Goal: Obtain resource: Download file/media

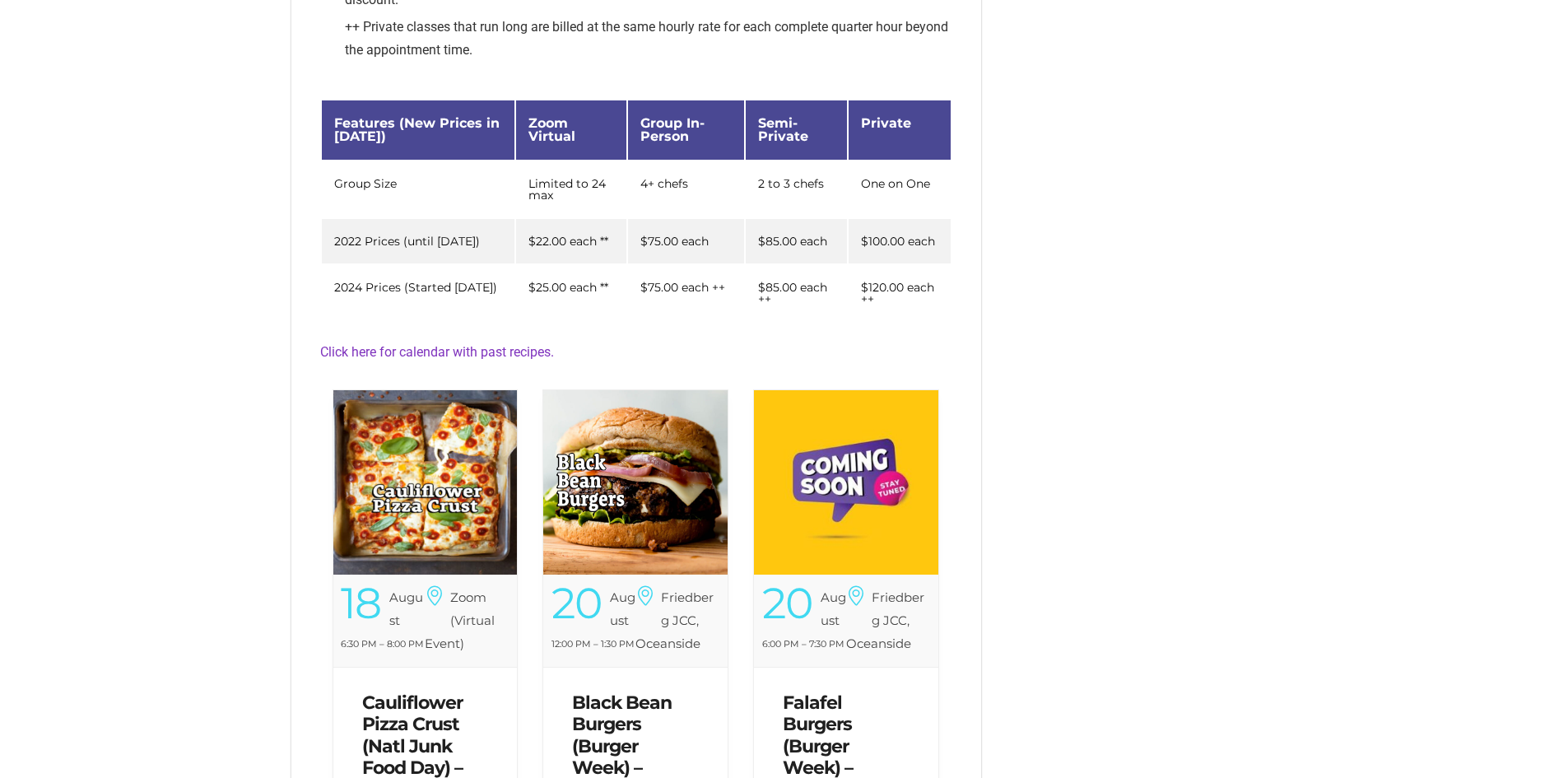
scroll to position [412, 0]
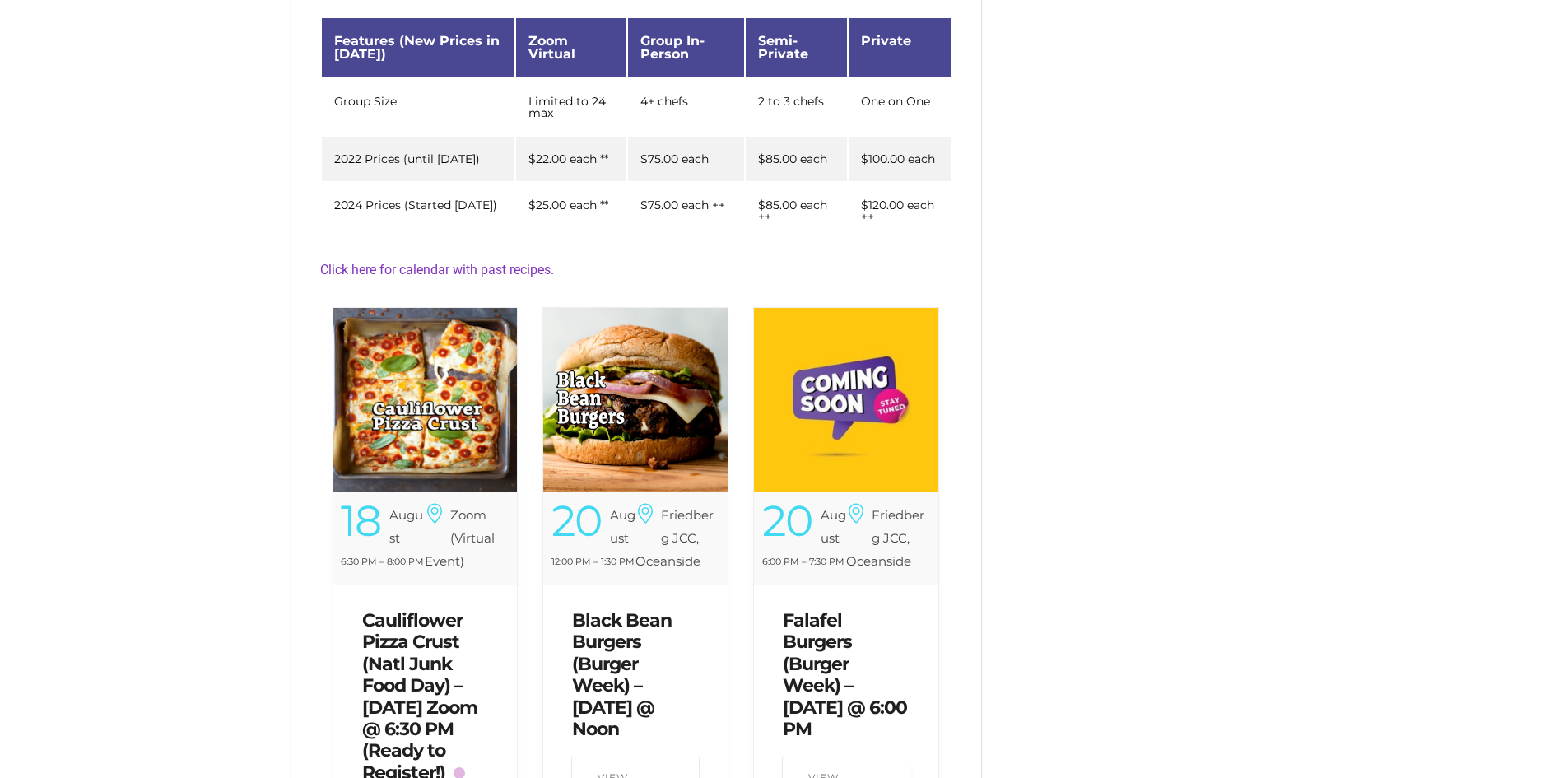
click at [446, 434] on img at bounding box center [426, 400] width 185 height 185
click at [447, 425] on img at bounding box center [426, 400] width 185 height 185
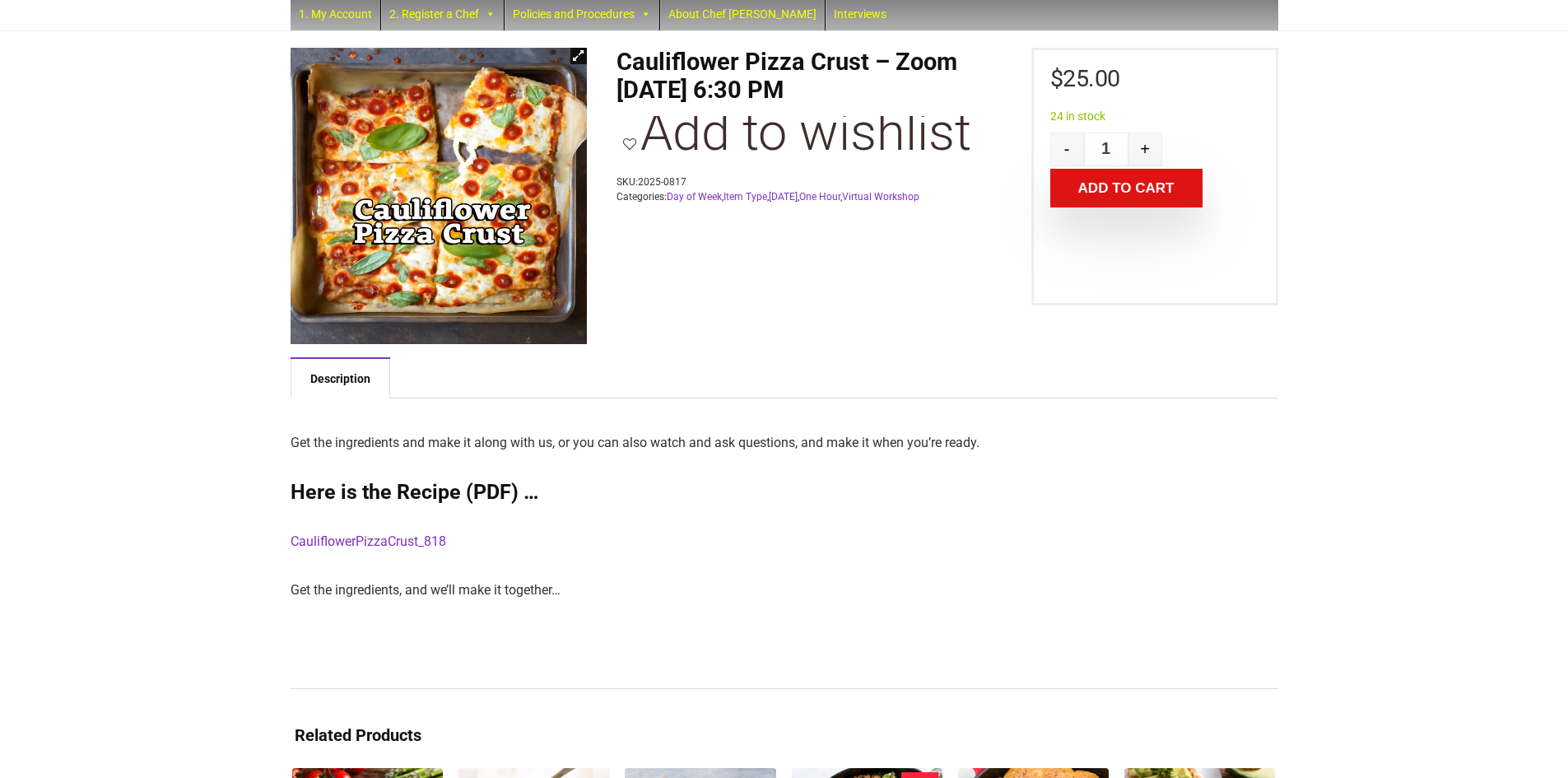
scroll to position [164, 0]
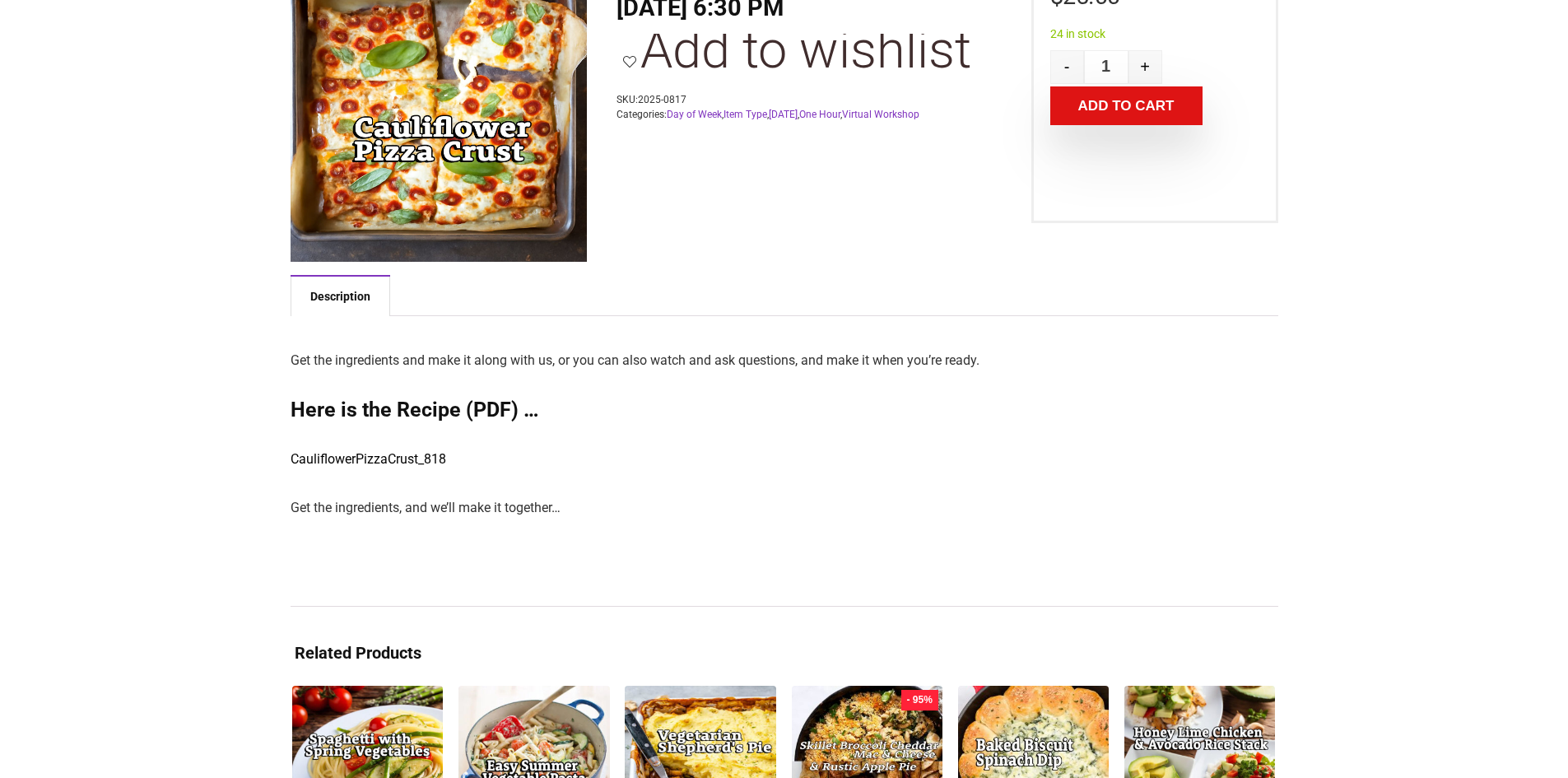
click at [367, 455] on link "CauliflowerPizzaCrust_818" at bounding box center [368, 459] width 156 height 15
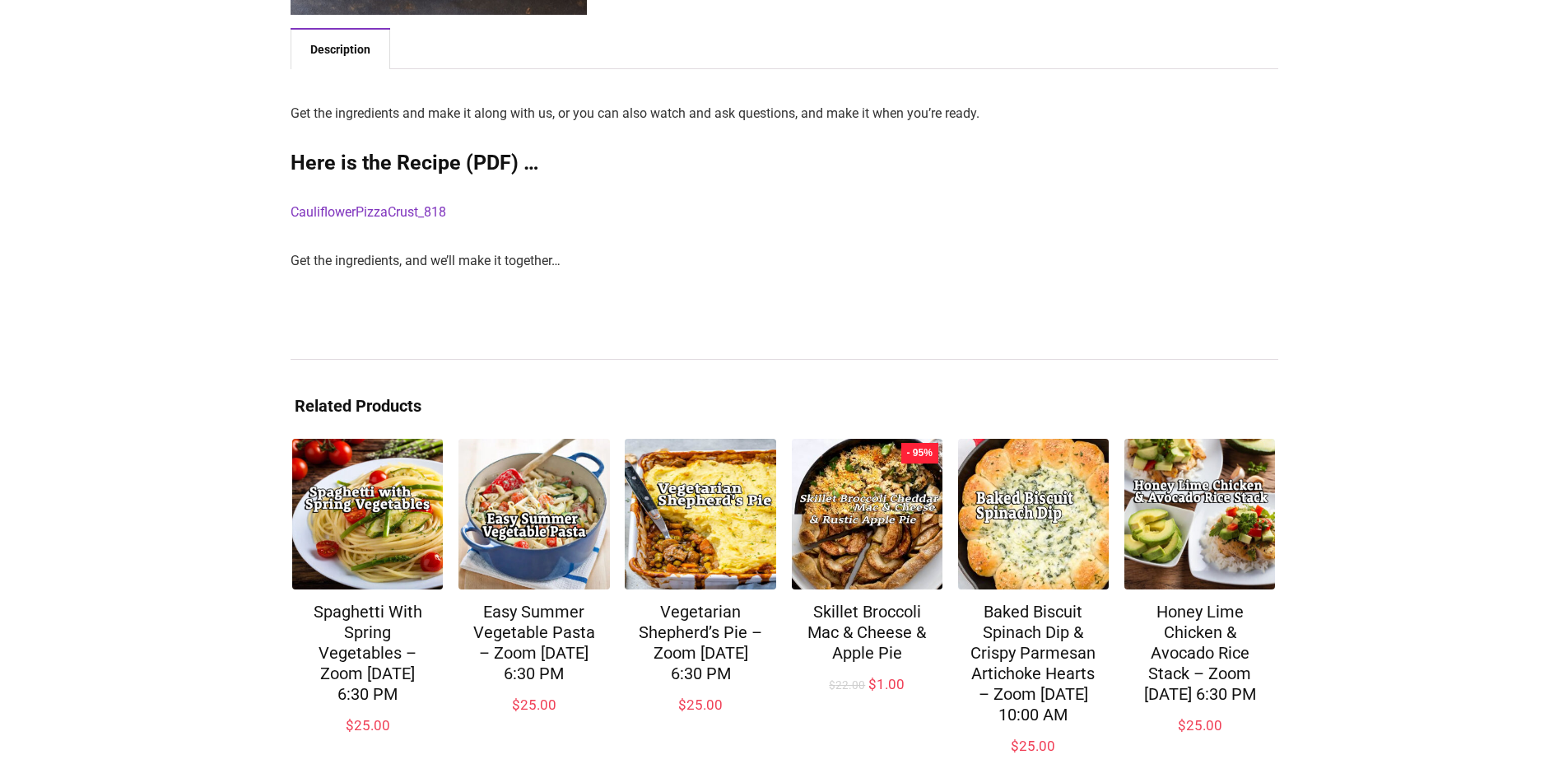
scroll to position [491, 0]
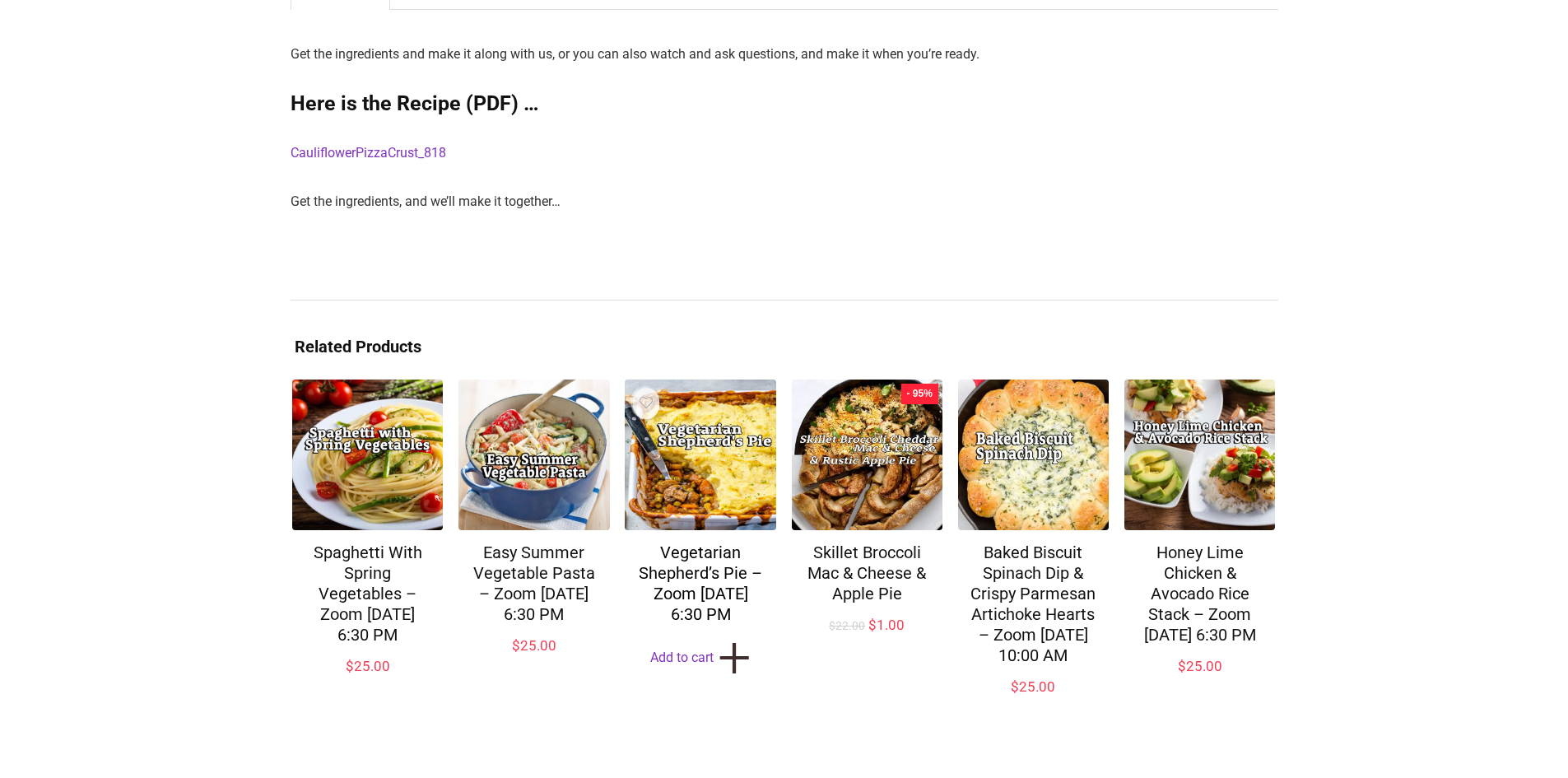
click at [702, 542] on link "Vegetarian Shepherd’s Pie – Zoom [DATE] 6:30 PM" at bounding box center [700, 583] width 123 height 82
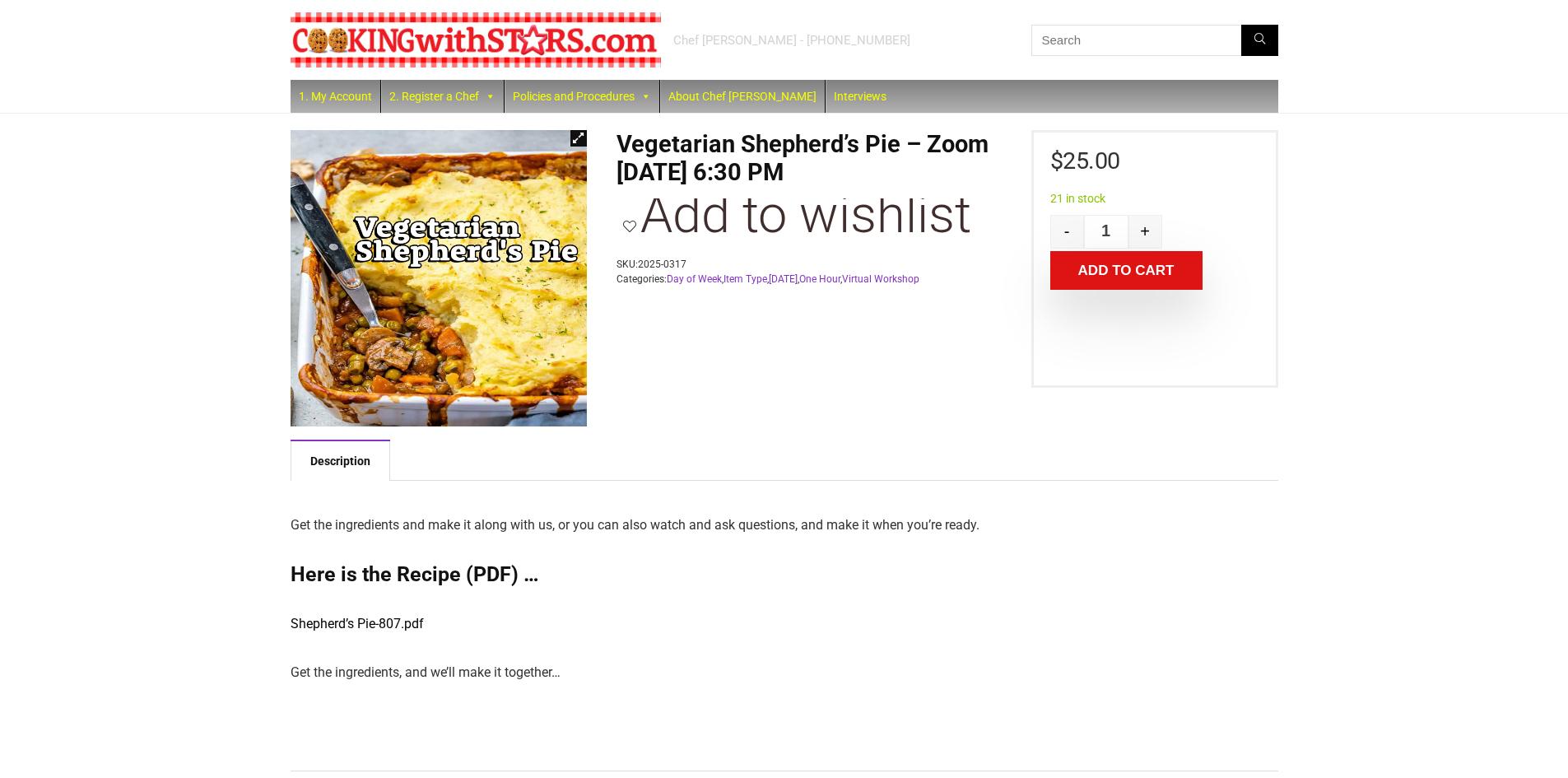
click at [357, 618] on link "Shepherd’s Pie-807.pdf" at bounding box center [357, 623] width 134 height 15
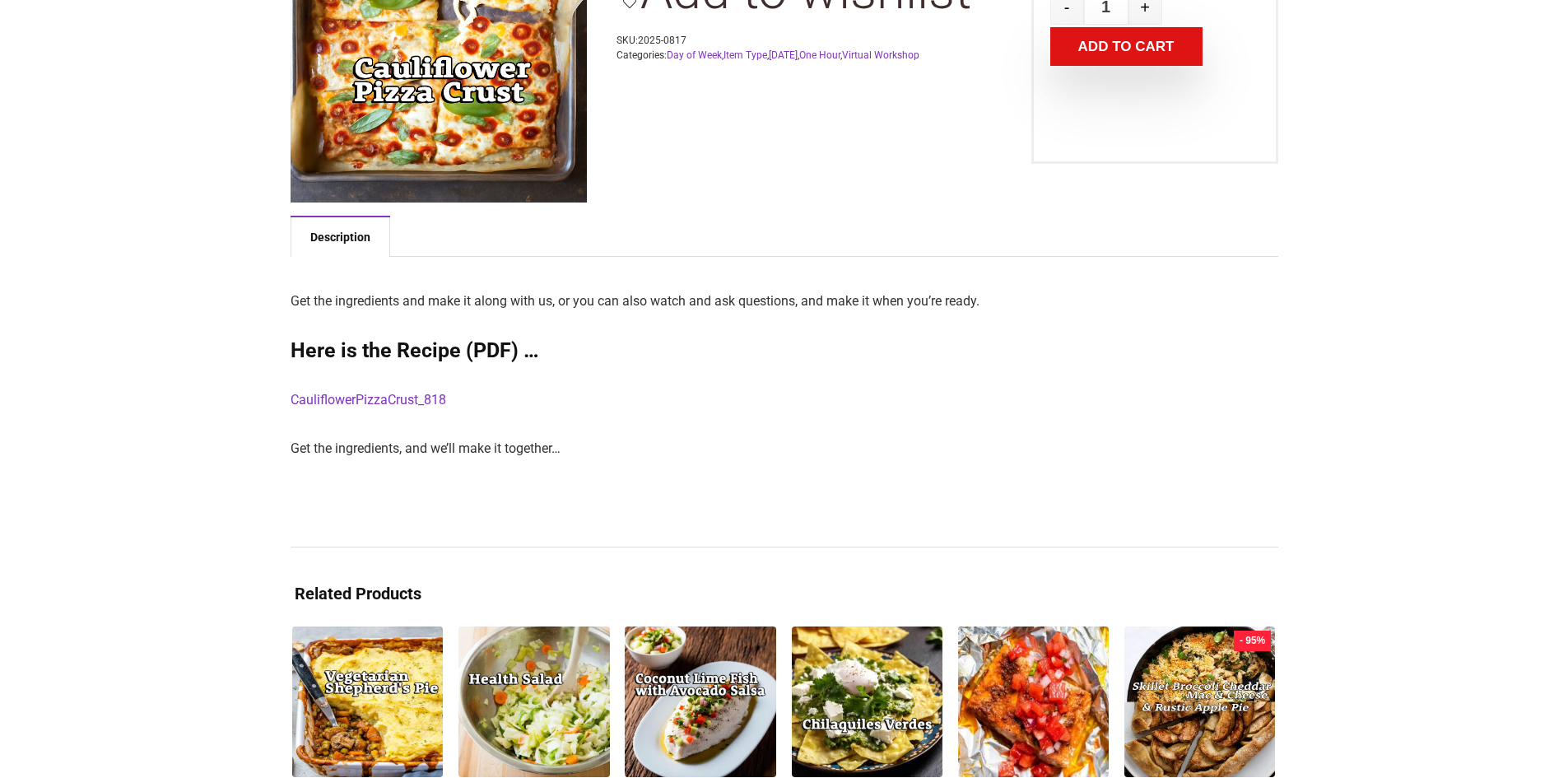
scroll to position [470, 0]
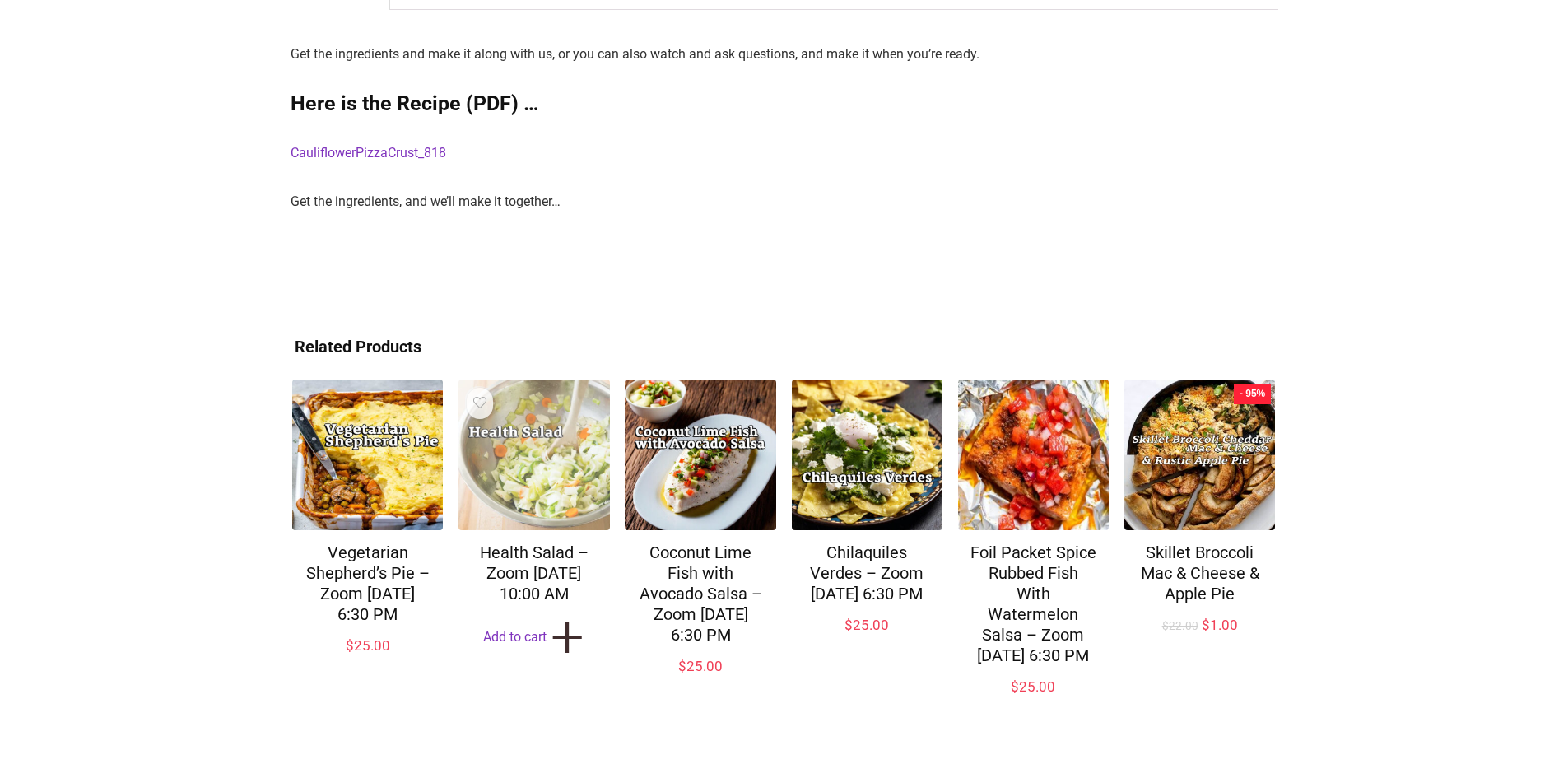
click at [559, 484] on img at bounding box center [534, 454] width 151 height 151
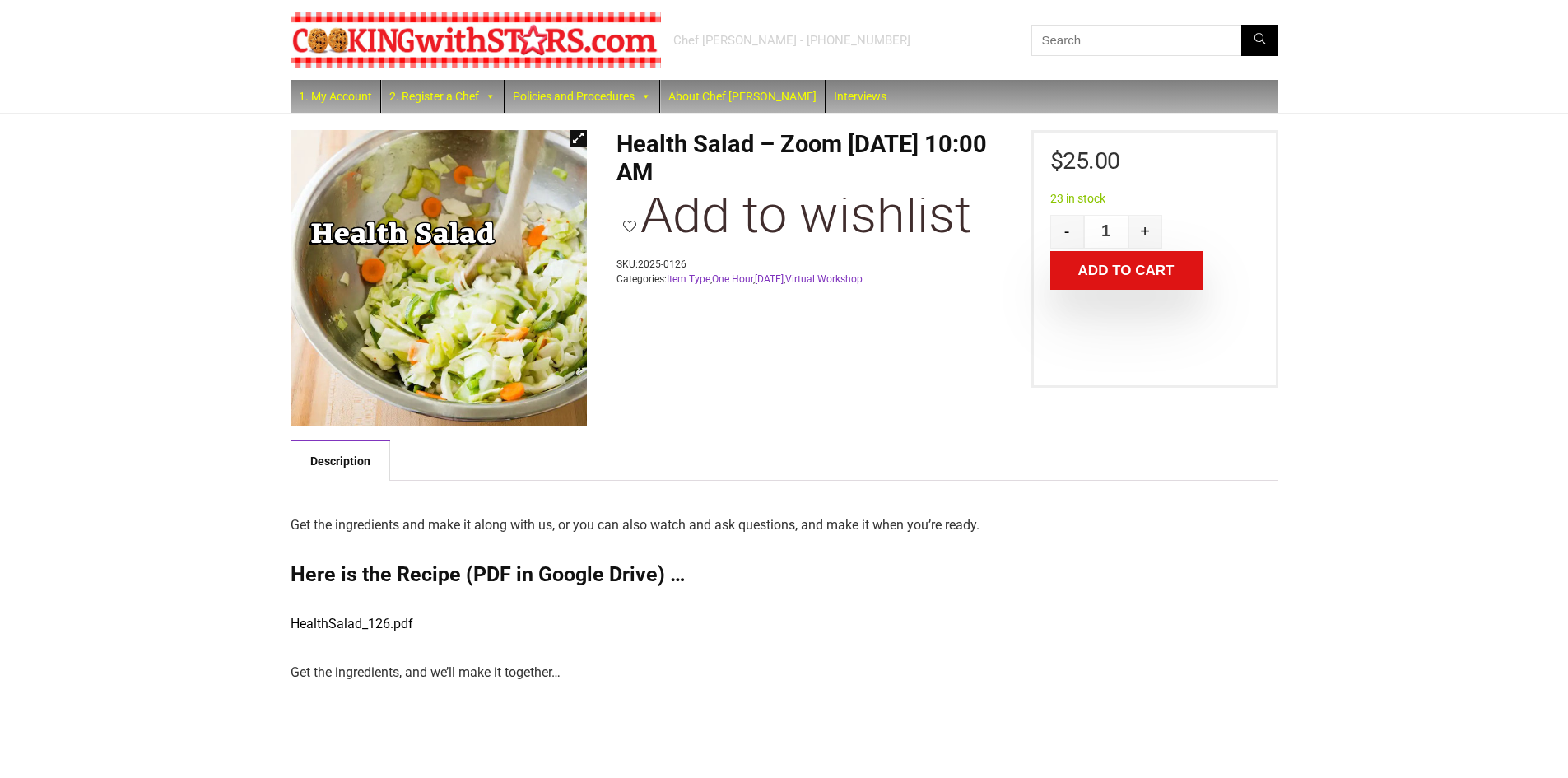
click at [328, 623] on link "HealthSalad_126.pdf" at bounding box center [351, 623] width 122 height 15
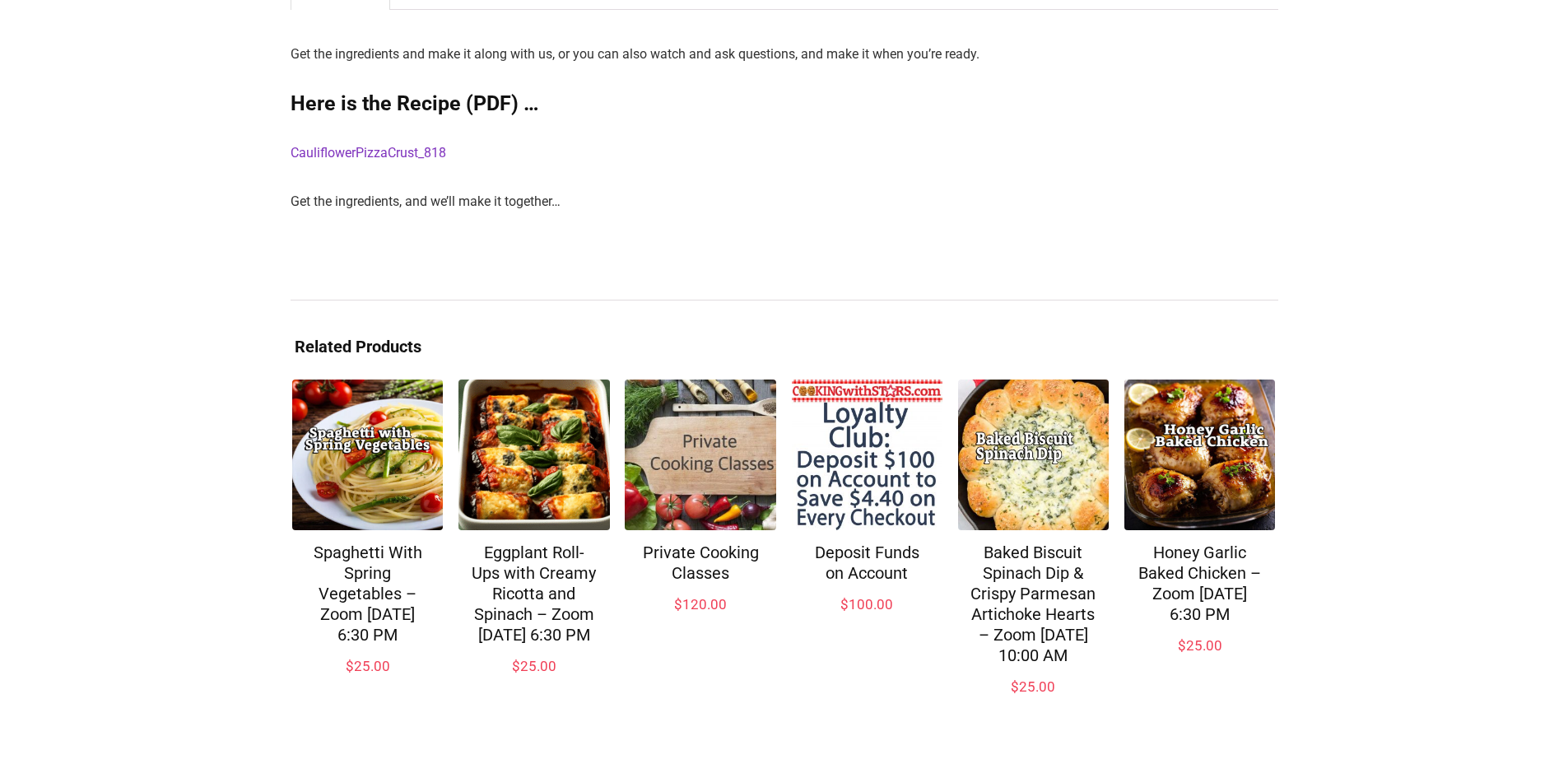
scroll to position [491, 0]
click at [367, 563] on link "Spaghetti With Spring Vegetables – Zoom [DATE] 6:30 PM" at bounding box center [367, 593] width 109 height 102
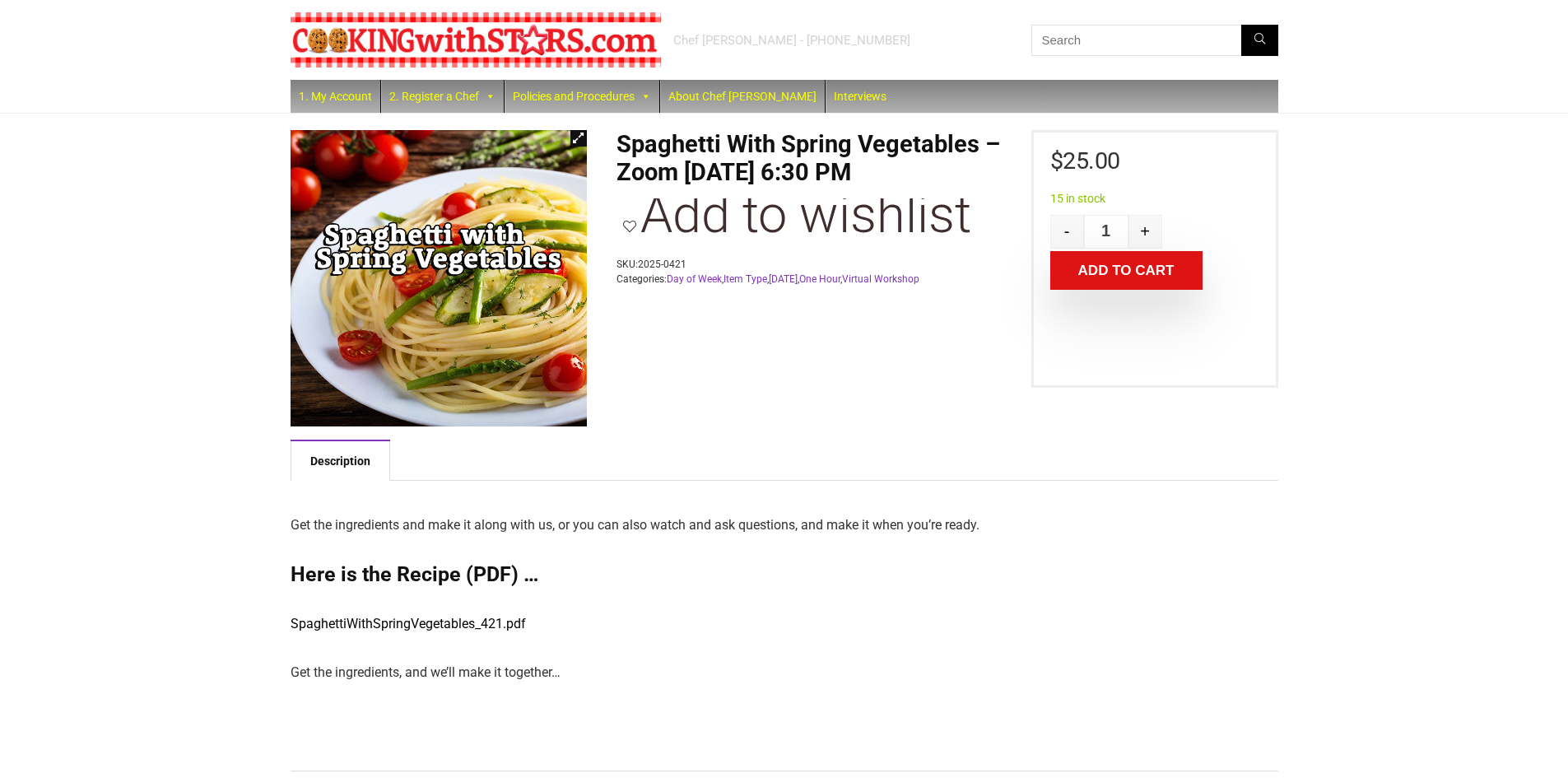
click at [391, 622] on link "SpaghettiWithSpringVegetables_421.pdf" at bounding box center [408, 623] width 236 height 15
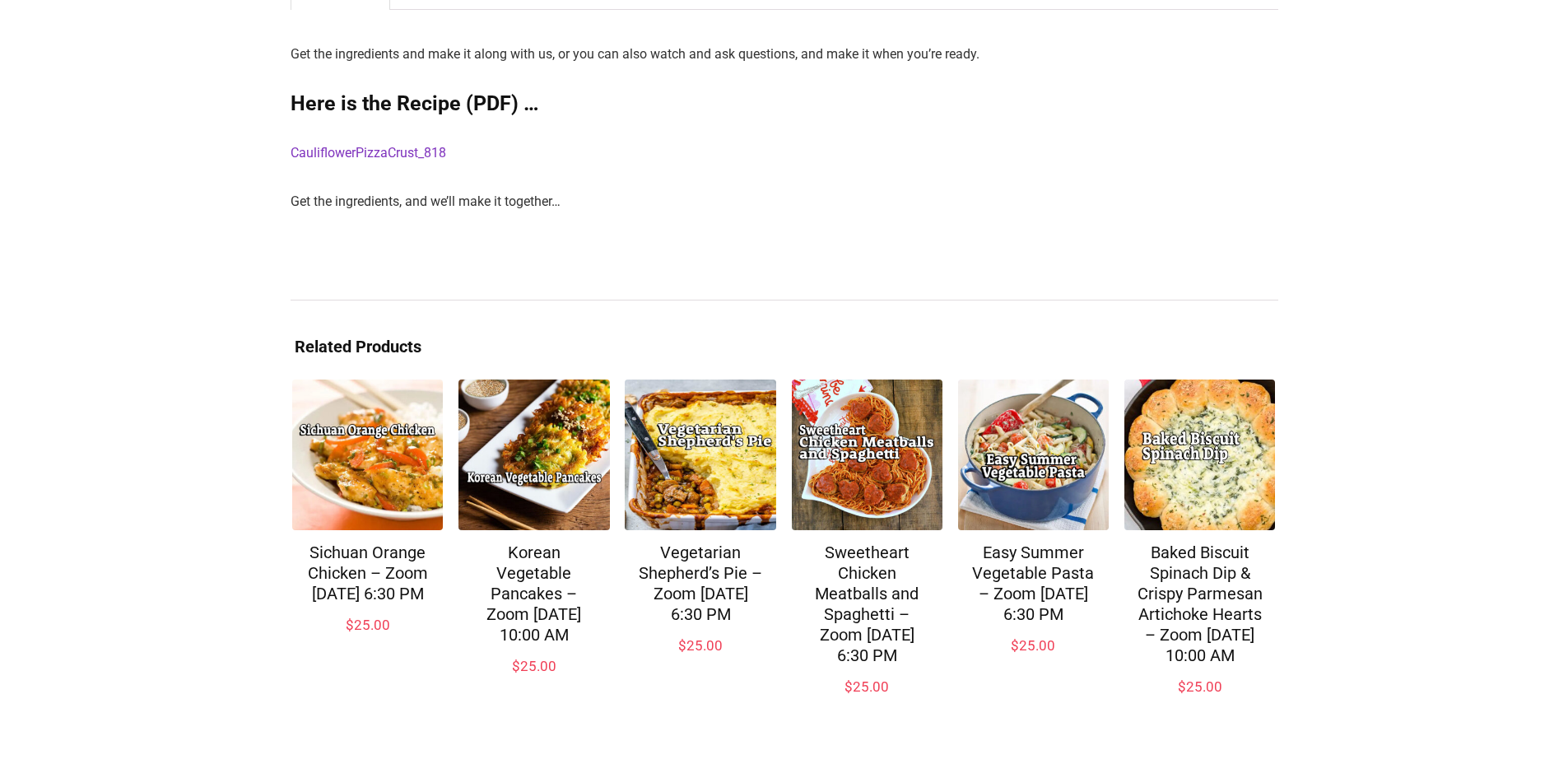
scroll to position [491, 0]
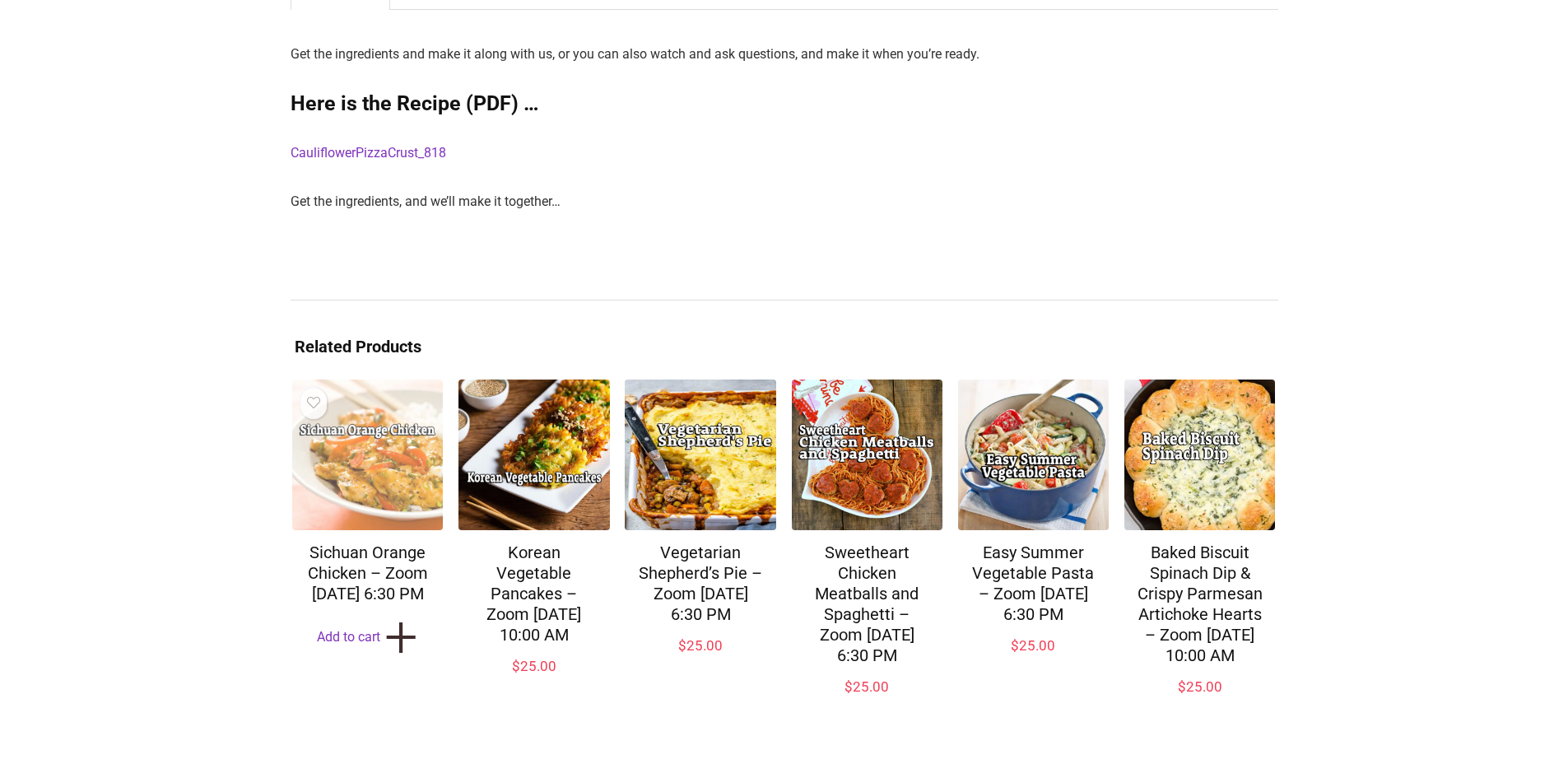
click at [357, 447] on img at bounding box center [367, 454] width 151 height 151
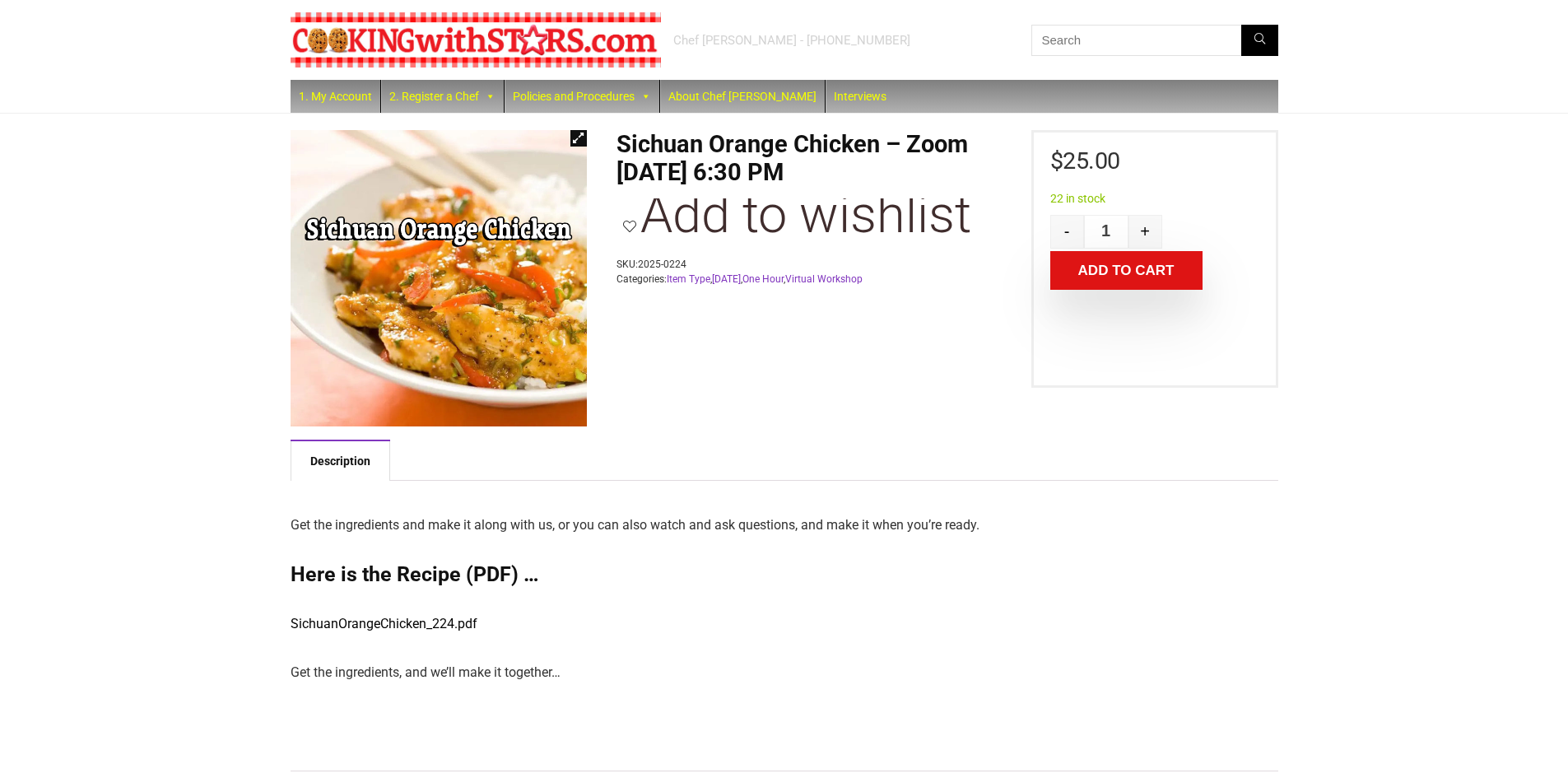
click at [397, 624] on link "SichuanOrangeChicken_224.pdf" at bounding box center [384, 623] width 187 height 15
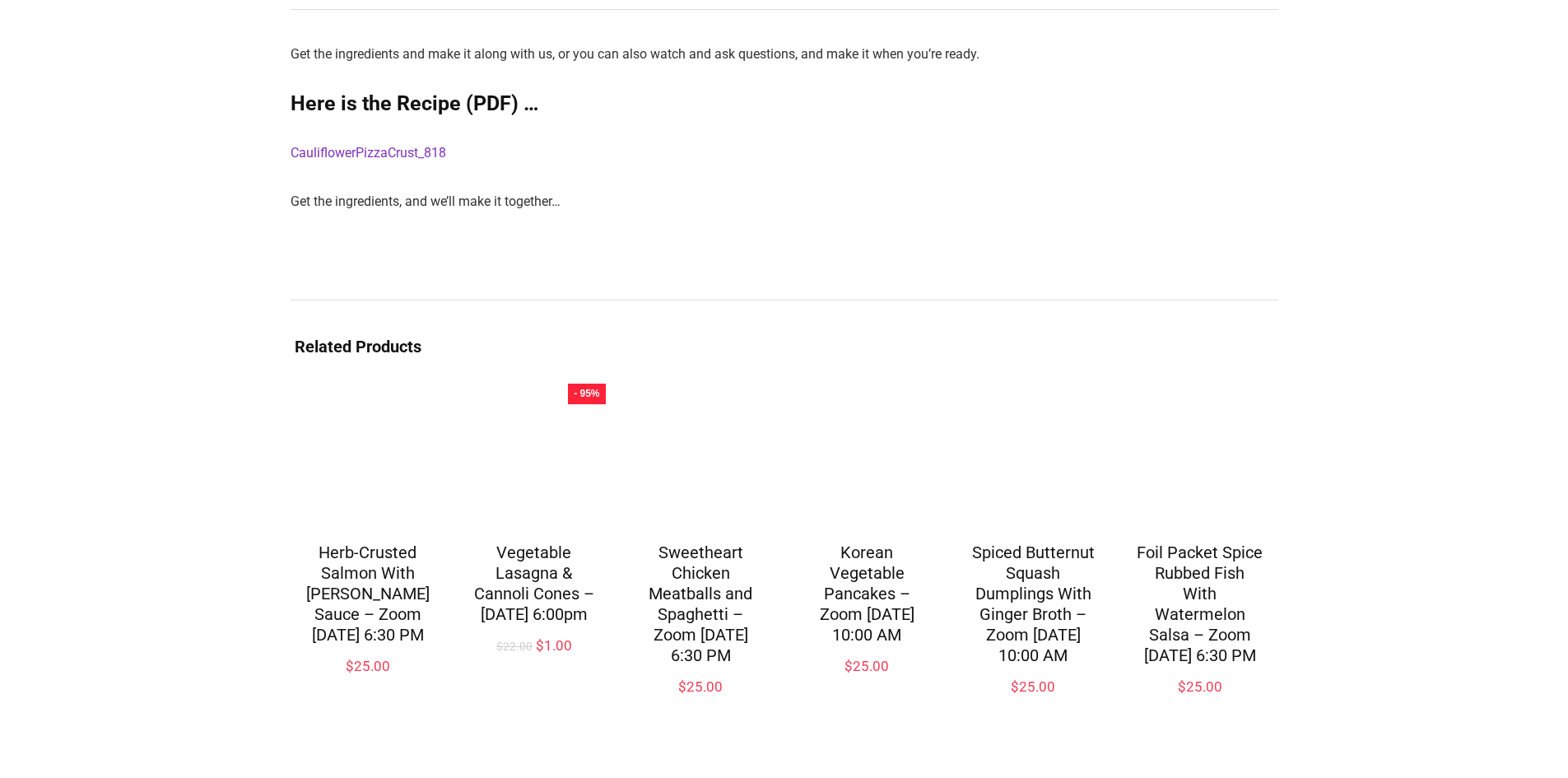
scroll to position [491, 0]
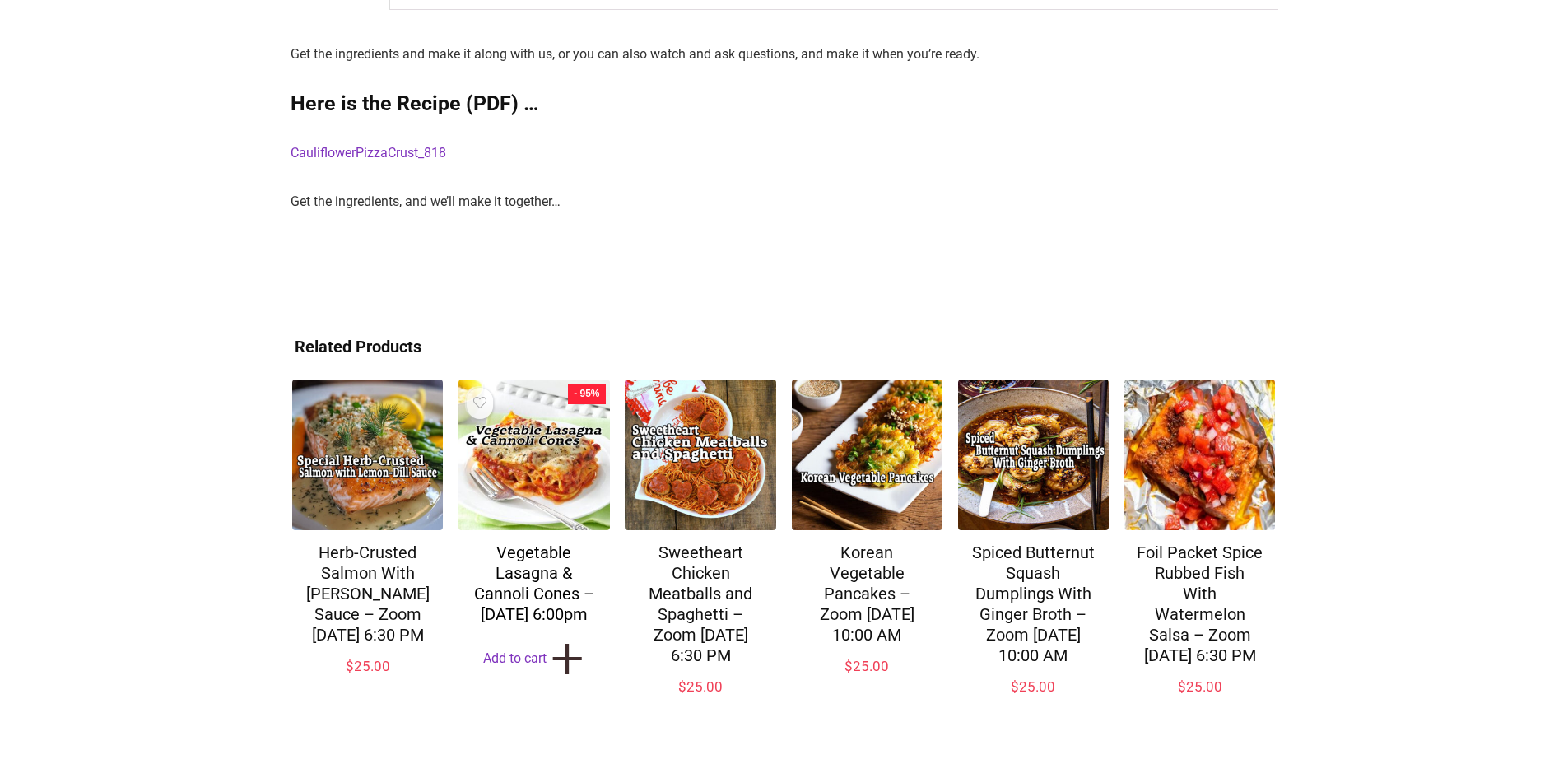
click at [538, 560] on link "Vegetable Lasagna & Cannoli Cones – [DATE] 6:00pm" at bounding box center [534, 583] width 120 height 82
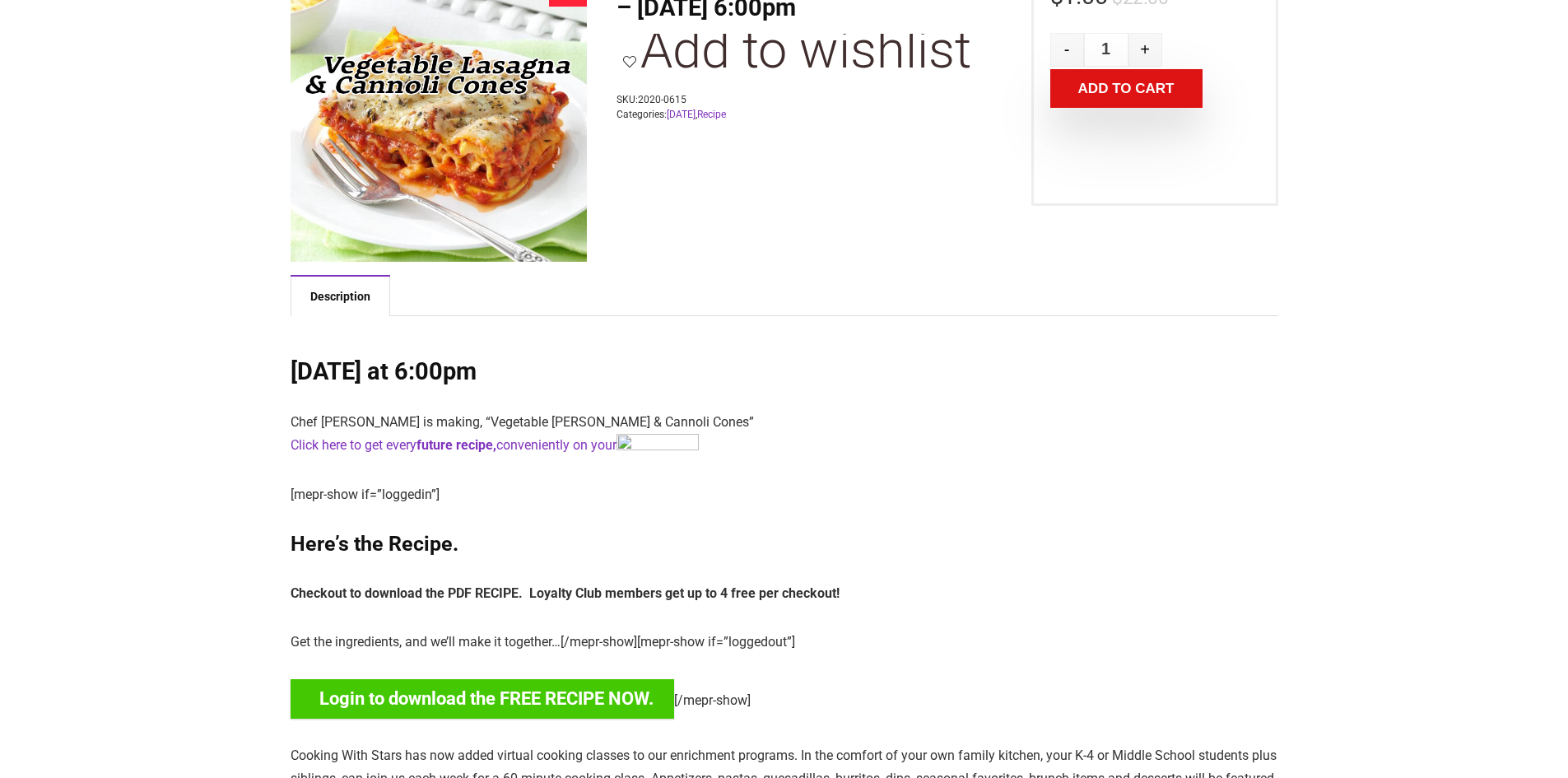
scroll to position [247, 0]
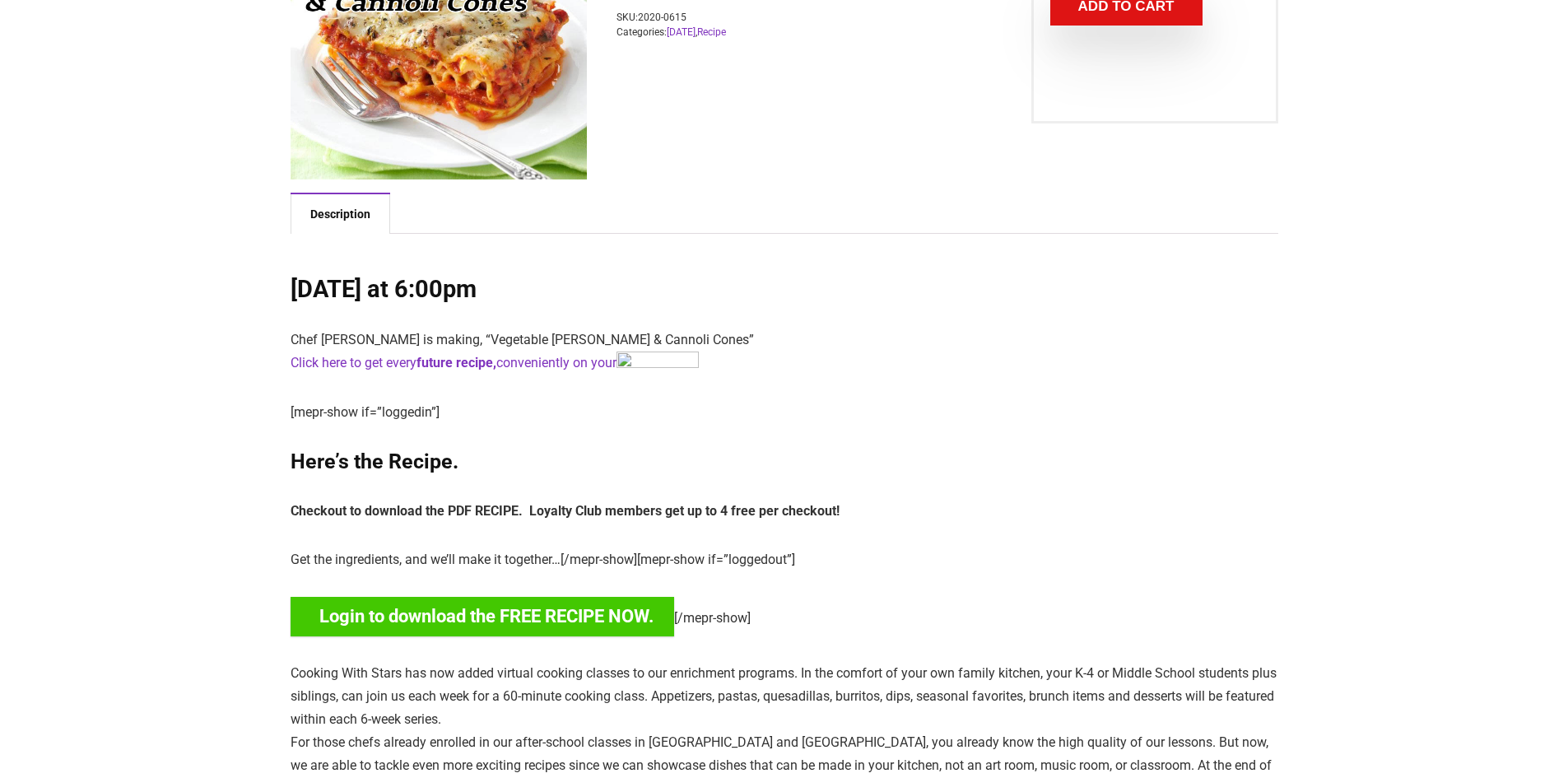
drag, startPoint x: 361, startPoint y: 548, endPoint x: 369, endPoint y: 556, distance: 11.3
click at [363, 556] on p "Get the ingredients, and we’ll make it together…[/mepr-show][mepr-show if=”logg…" at bounding box center [784, 560] width 988 height 23
click at [450, 362] on strong "future recipe," at bounding box center [456, 363] width 80 height 15
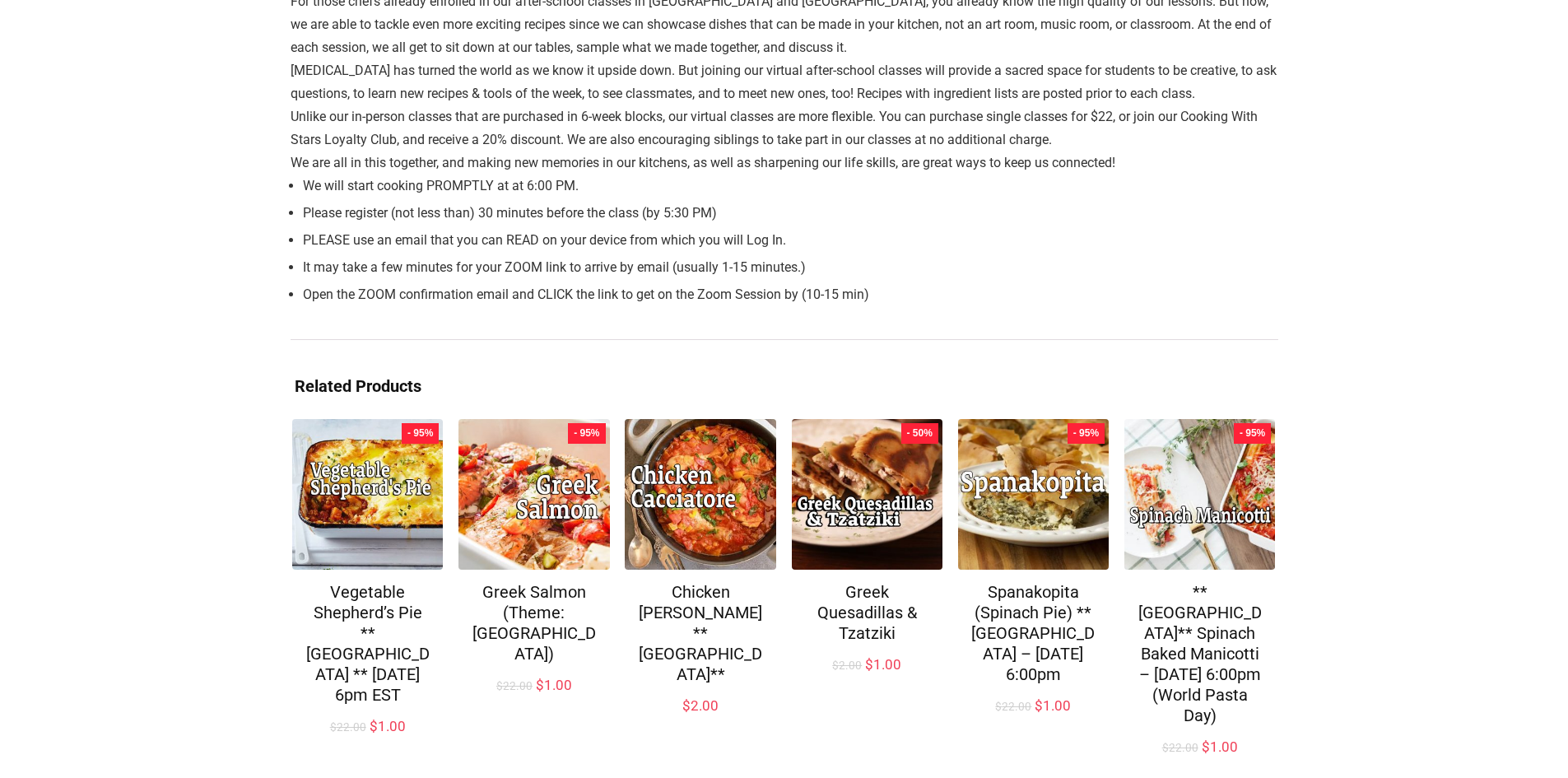
scroll to position [1028, 0]
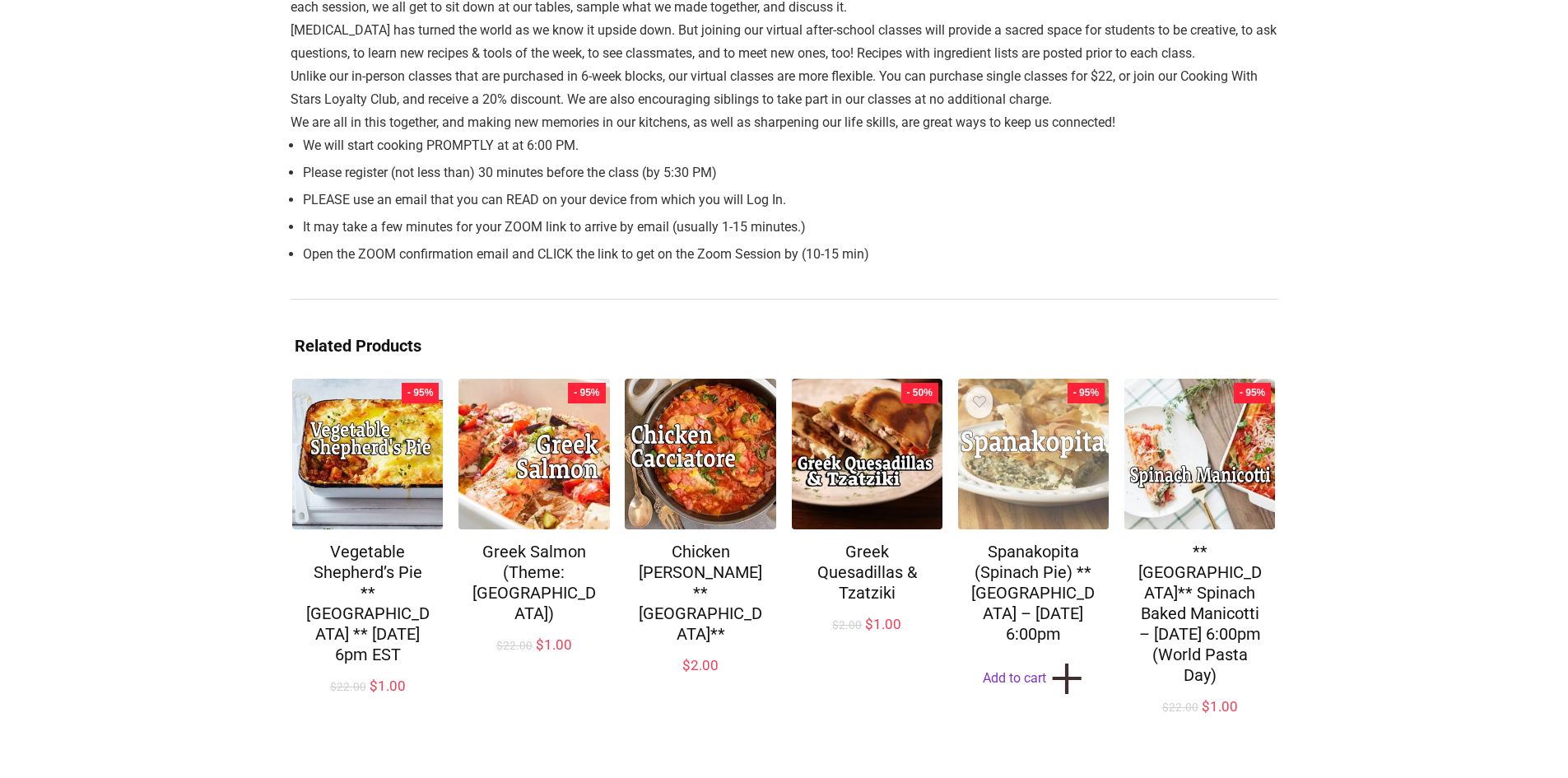
click at [1020, 447] on img at bounding box center [1033, 454] width 151 height 151
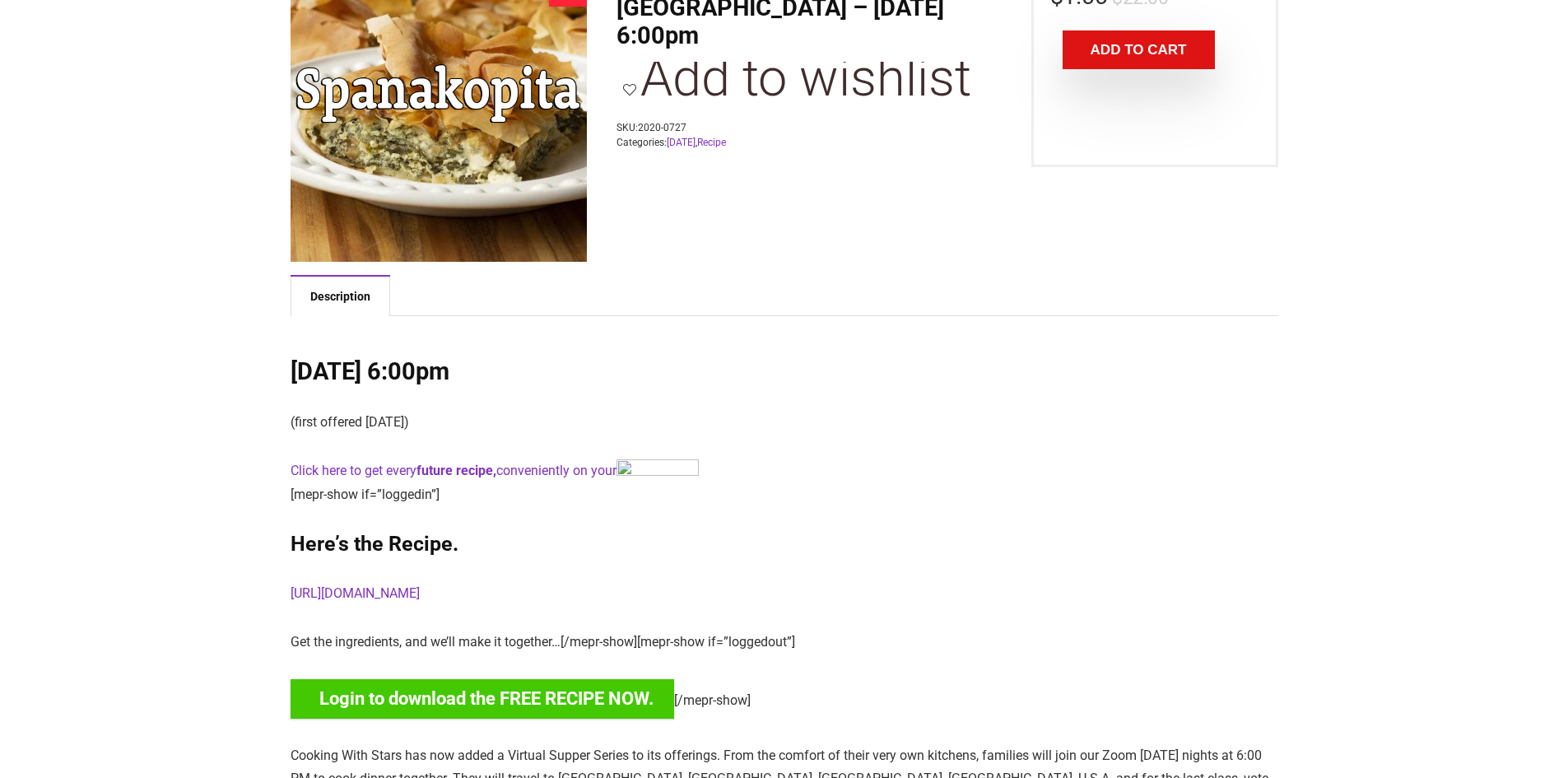
scroll to position [247, 0]
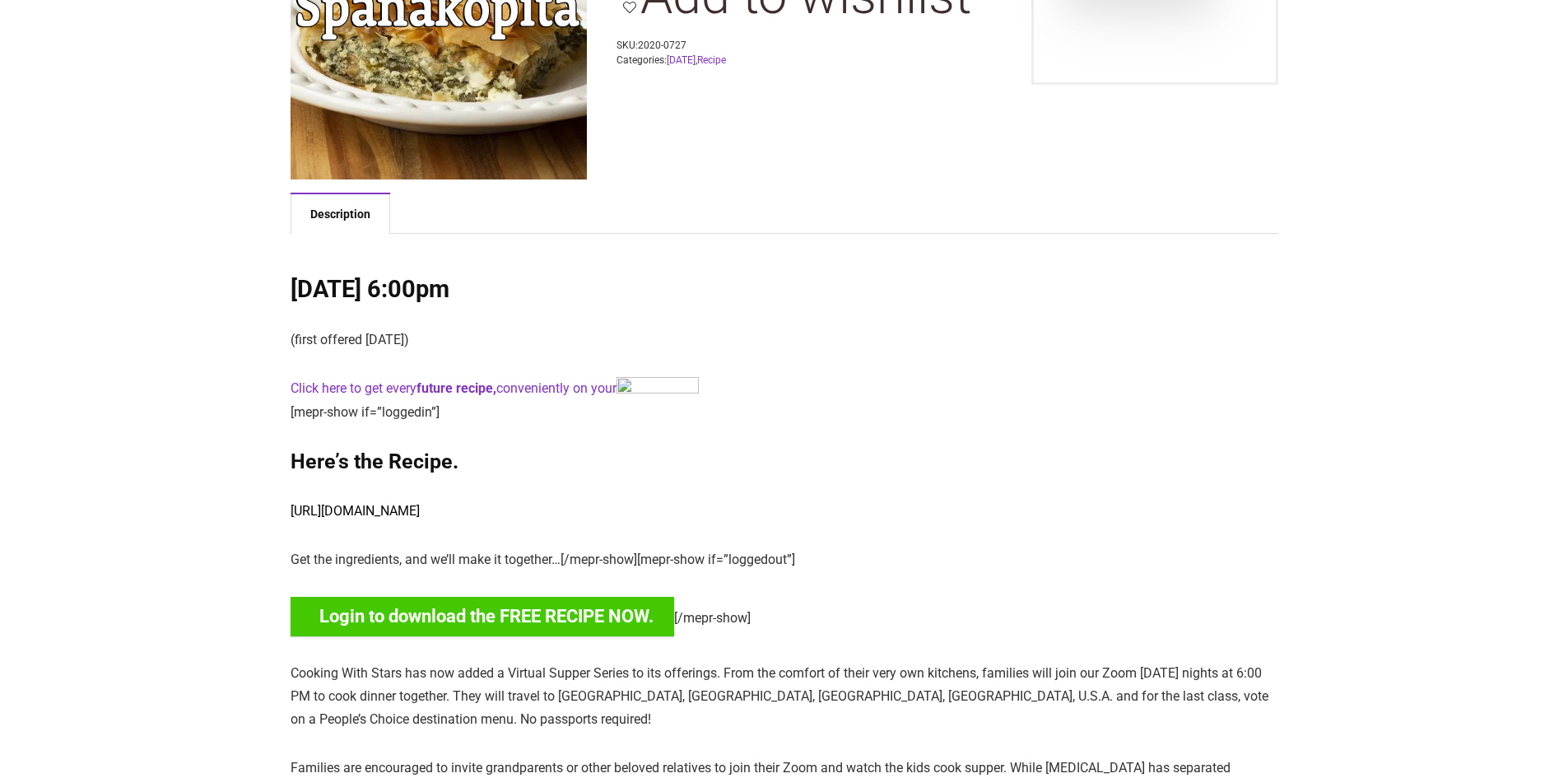
click at [419, 511] on link "[URL][DOMAIN_NAME]" at bounding box center [355, 511] width 129 height 15
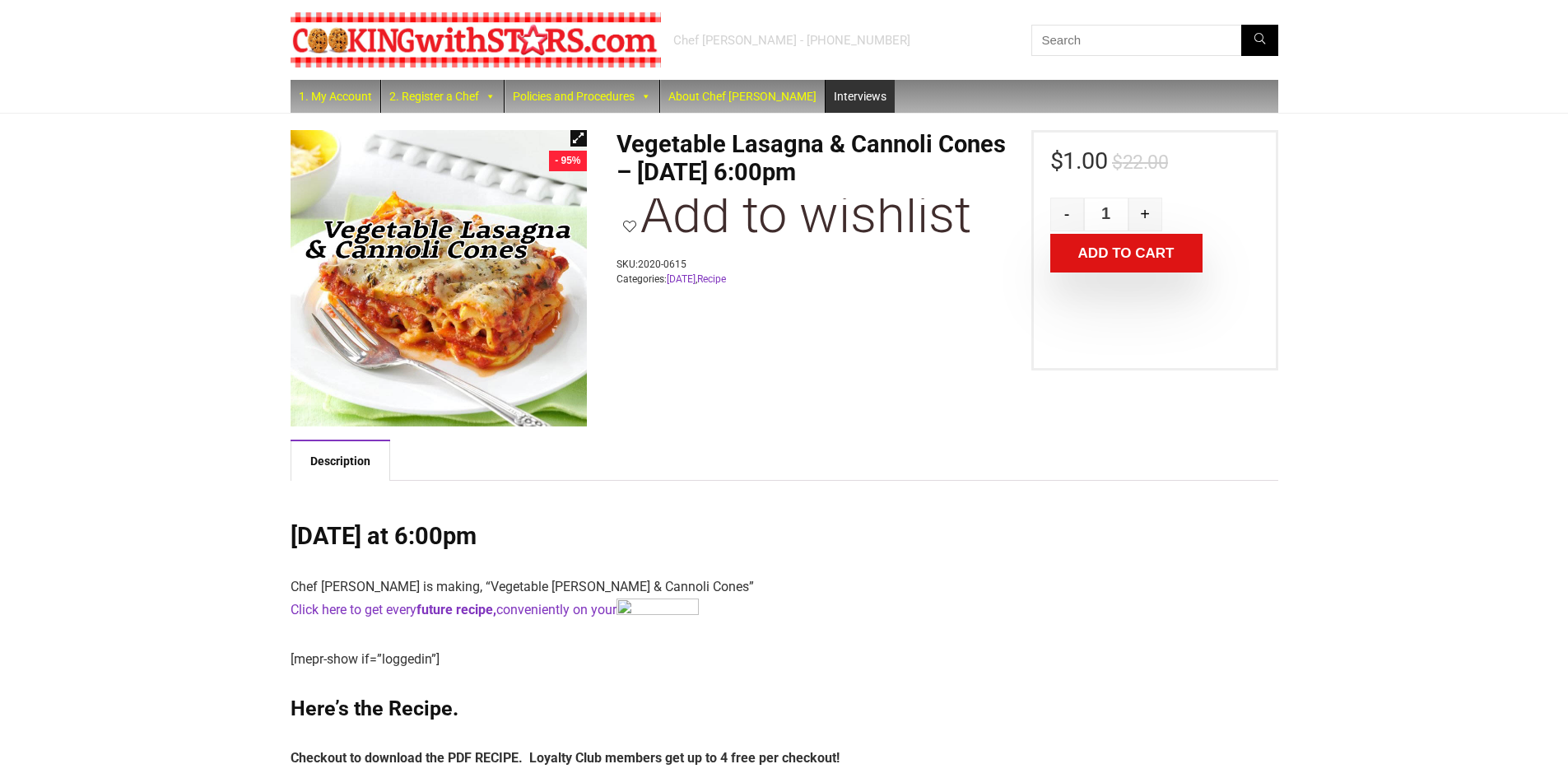
click at [825, 95] on link "Interviews" at bounding box center [860, 96] width 69 height 33
click at [423, 101] on link "2. Register a Chef" at bounding box center [442, 96] width 122 height 33
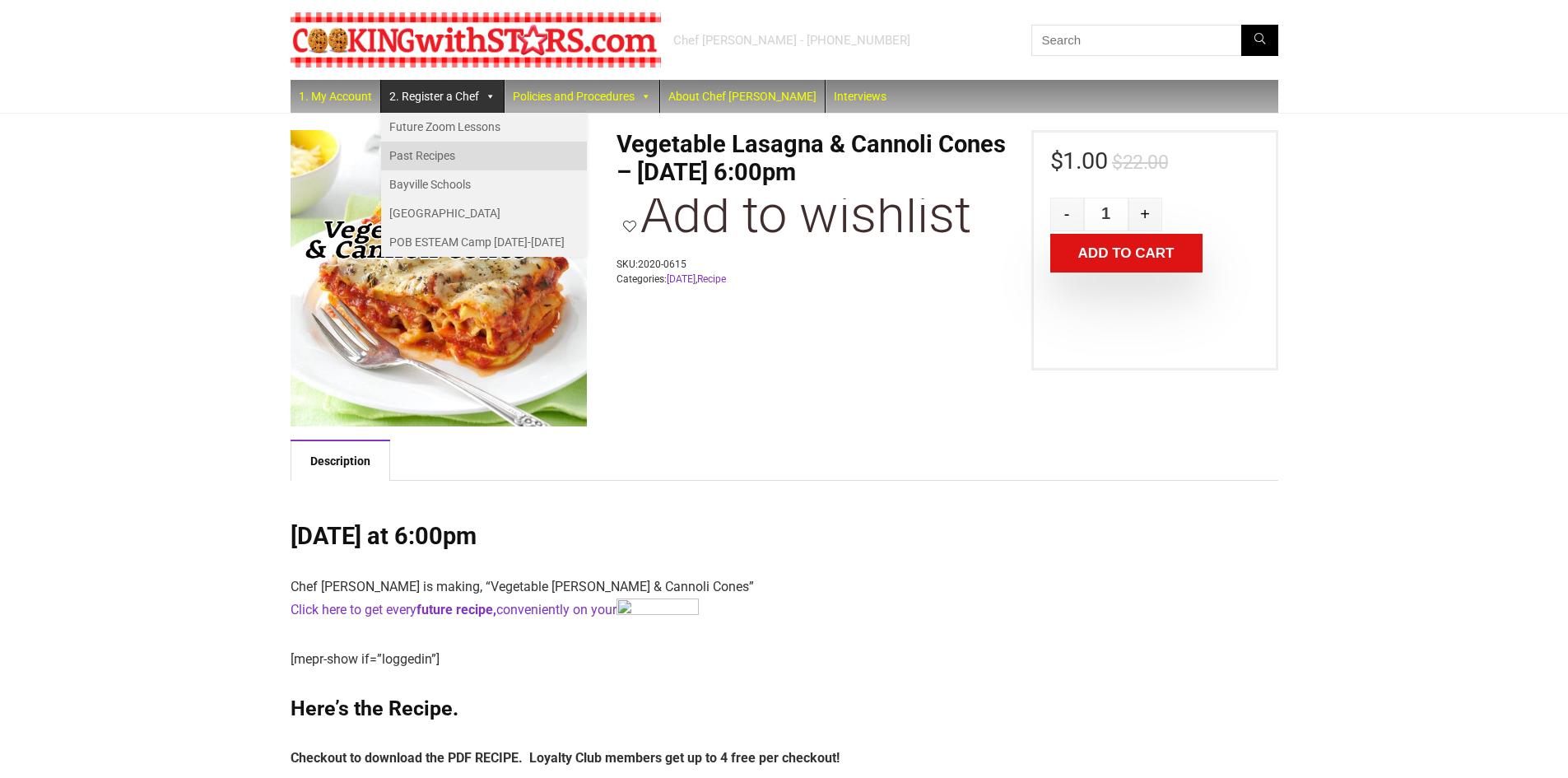
click at [425, 153] on link "Past Recipes" at bounding box center [484, 156] width 206 height 29
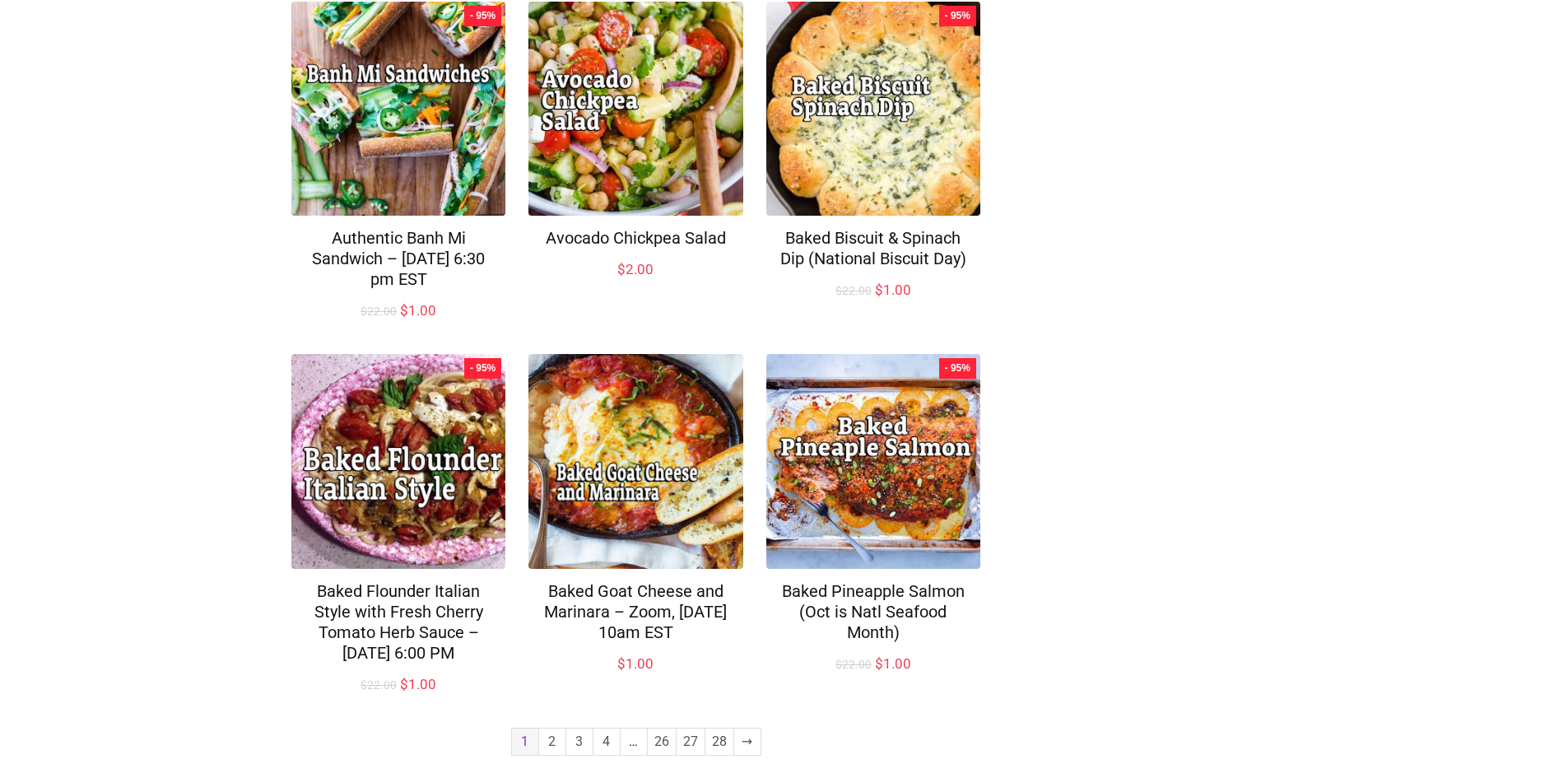
scroll to position [1055, 0]
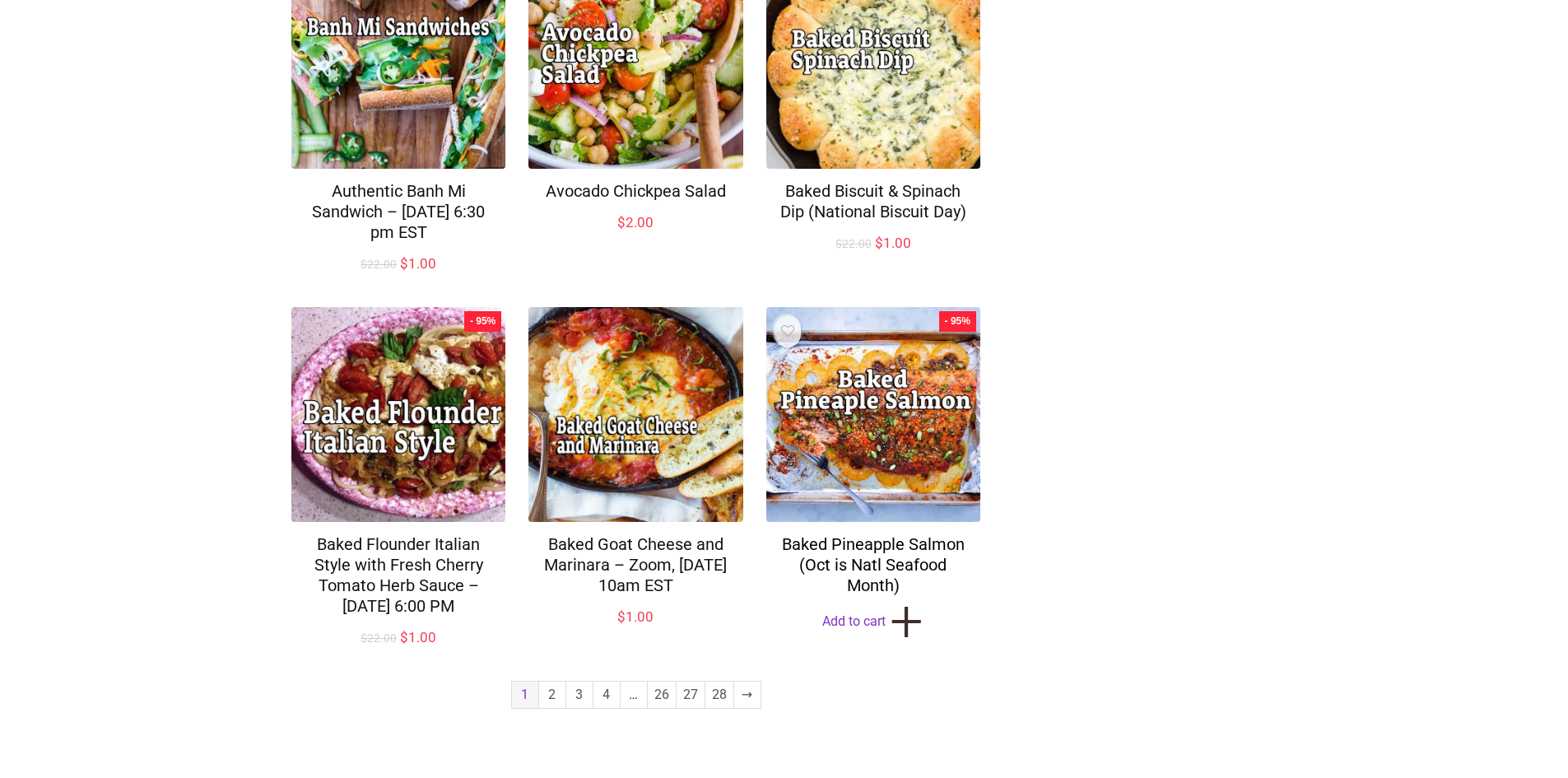
click at [875, 553] on link "Baked Pineapple Salmon (Oct is Natl Seafood Month)" at bounding box center [873, 564] width 183 height 61
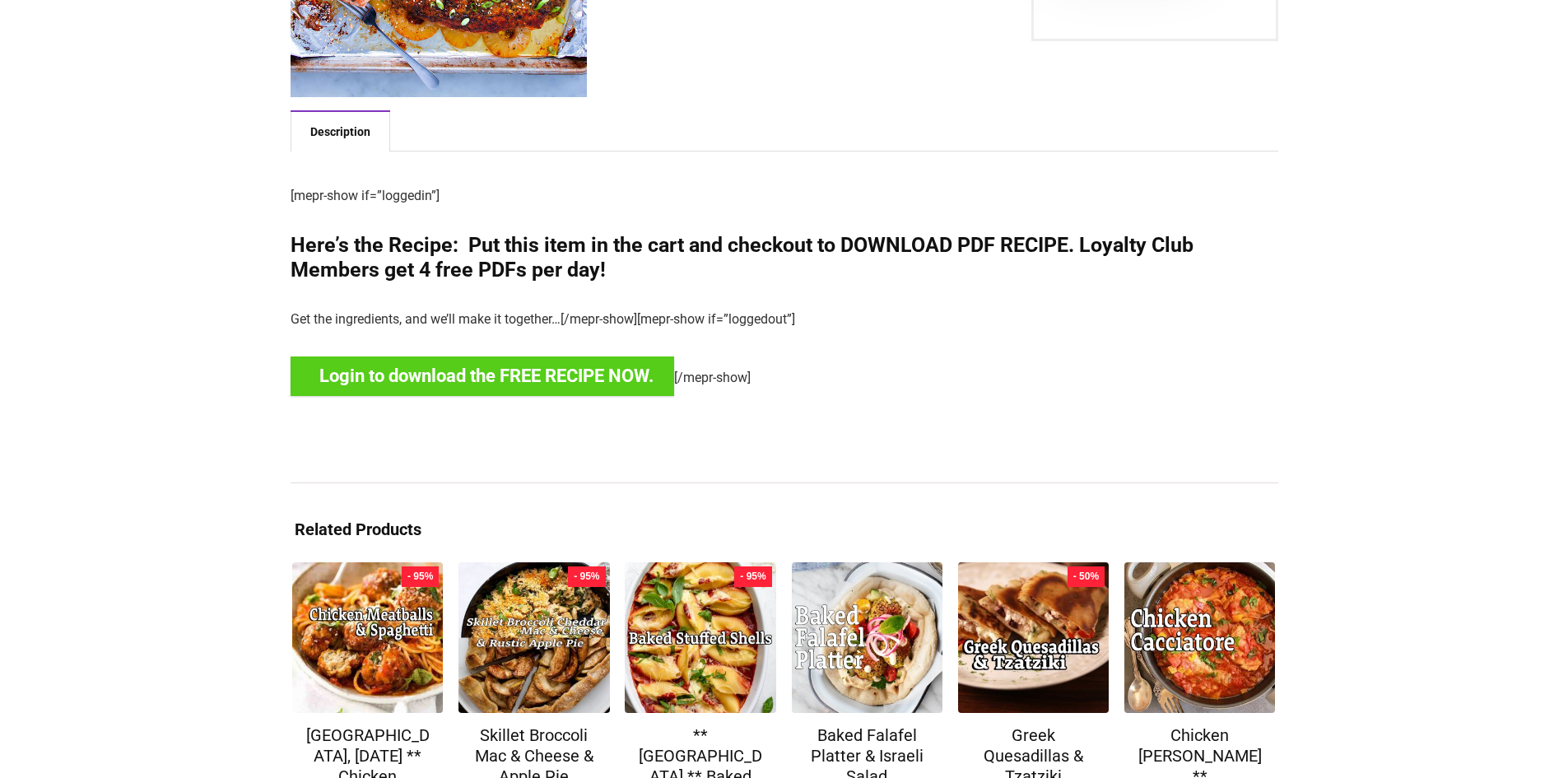
scroll to position [471, 0]
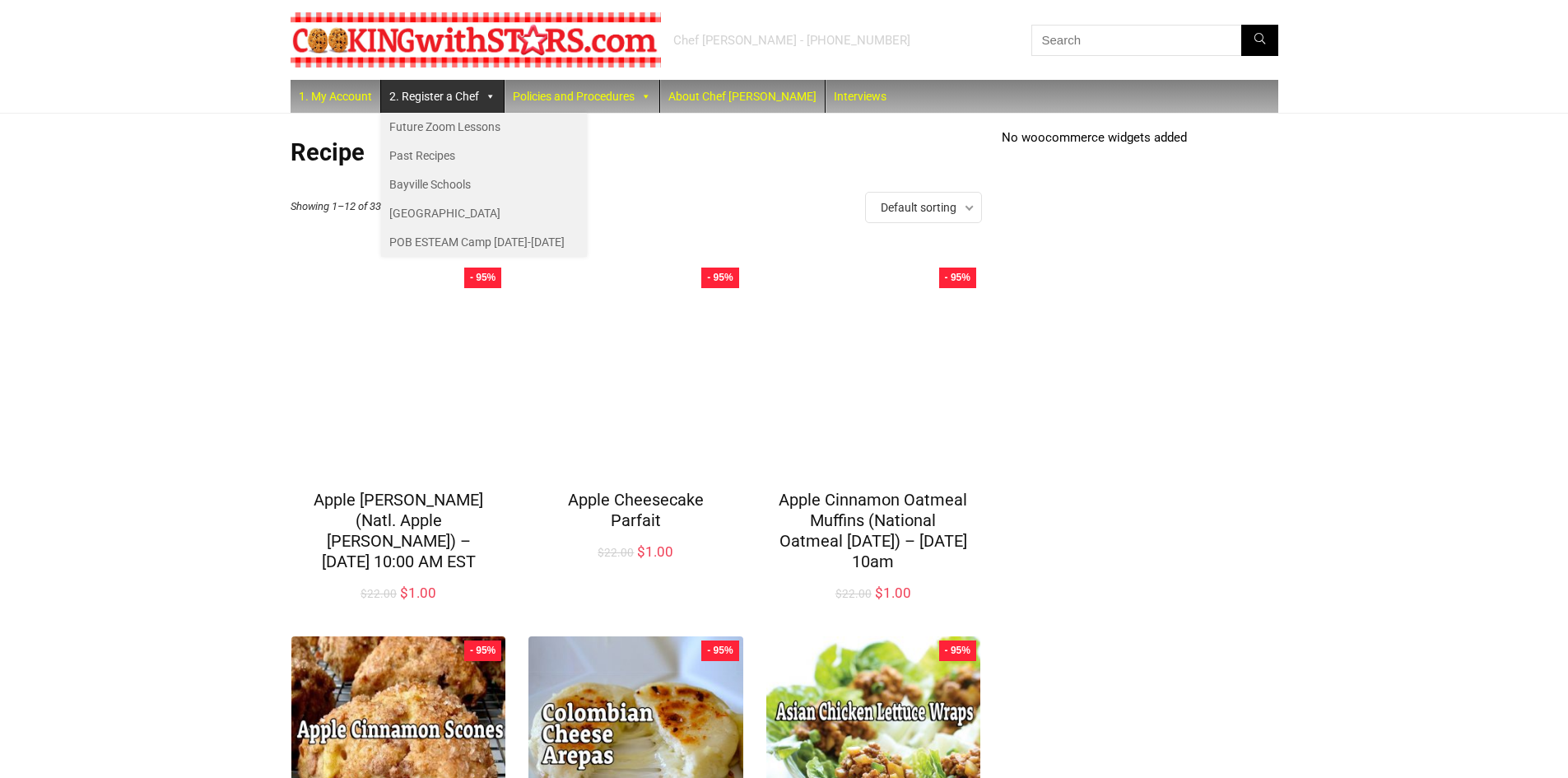
scroll to position [1055, 0]
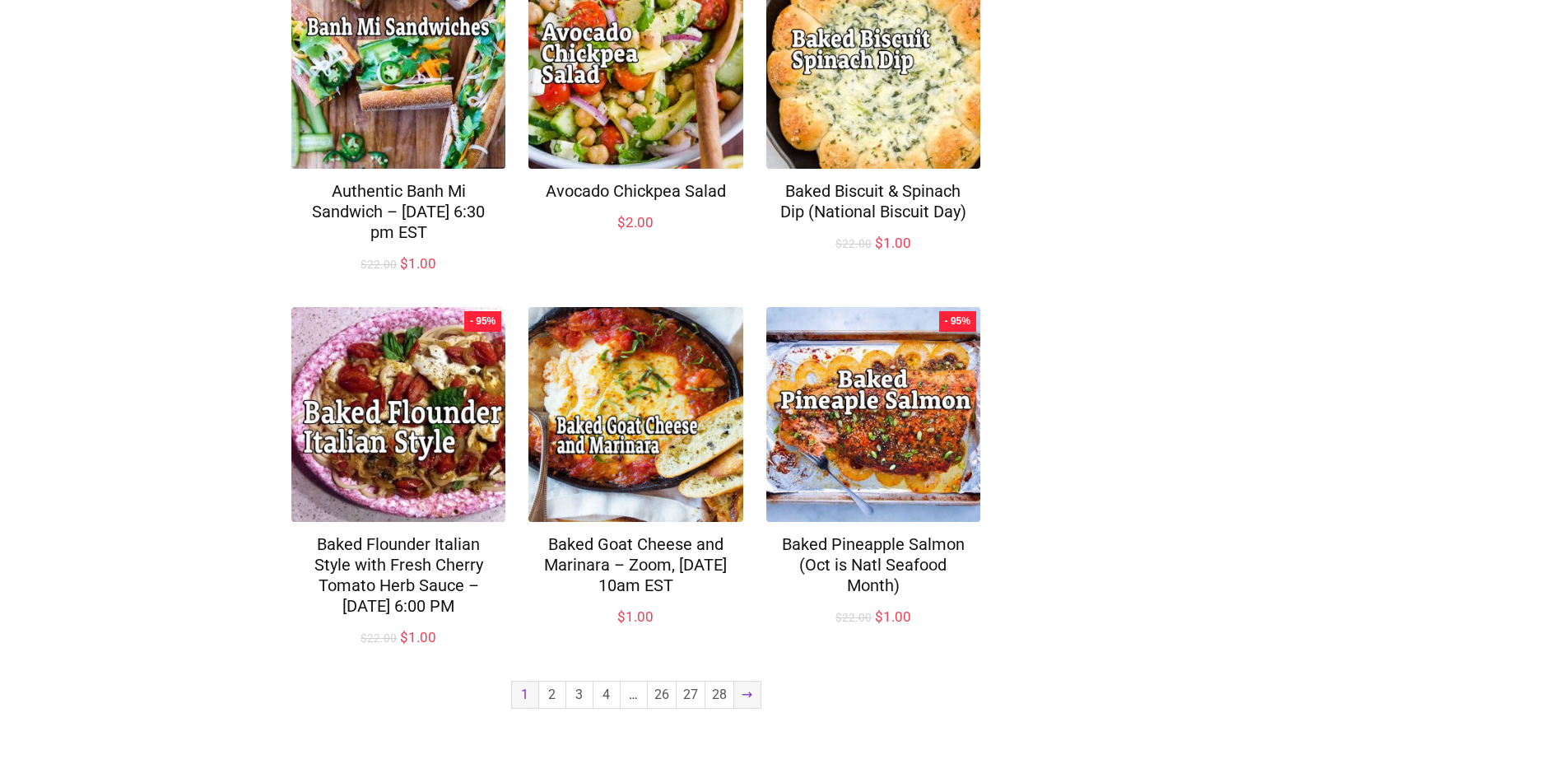
click at [751, 692] on link "→" at bounding box center [746, 693] width 26 height 26
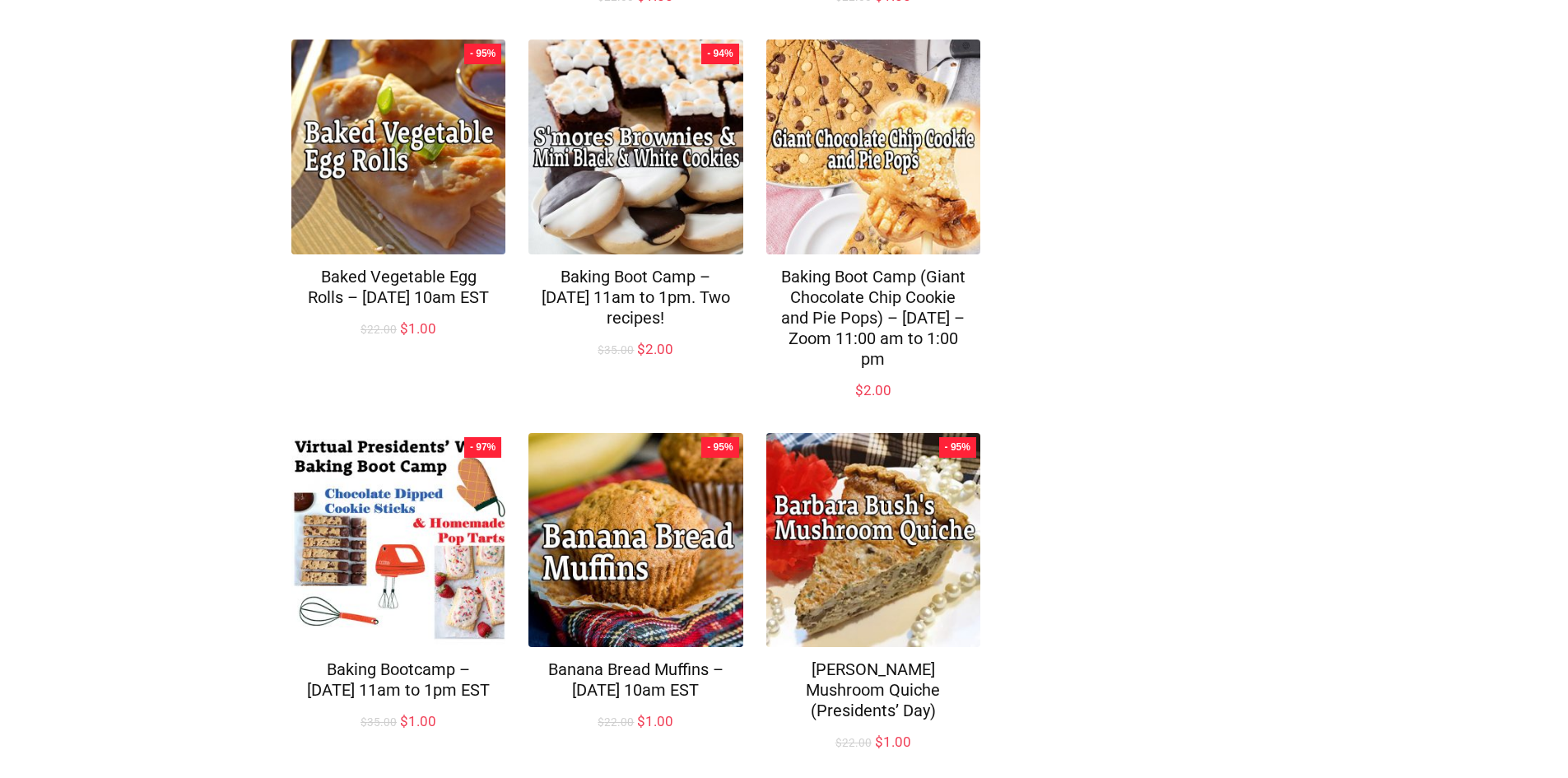
scroll to position [659, 0]
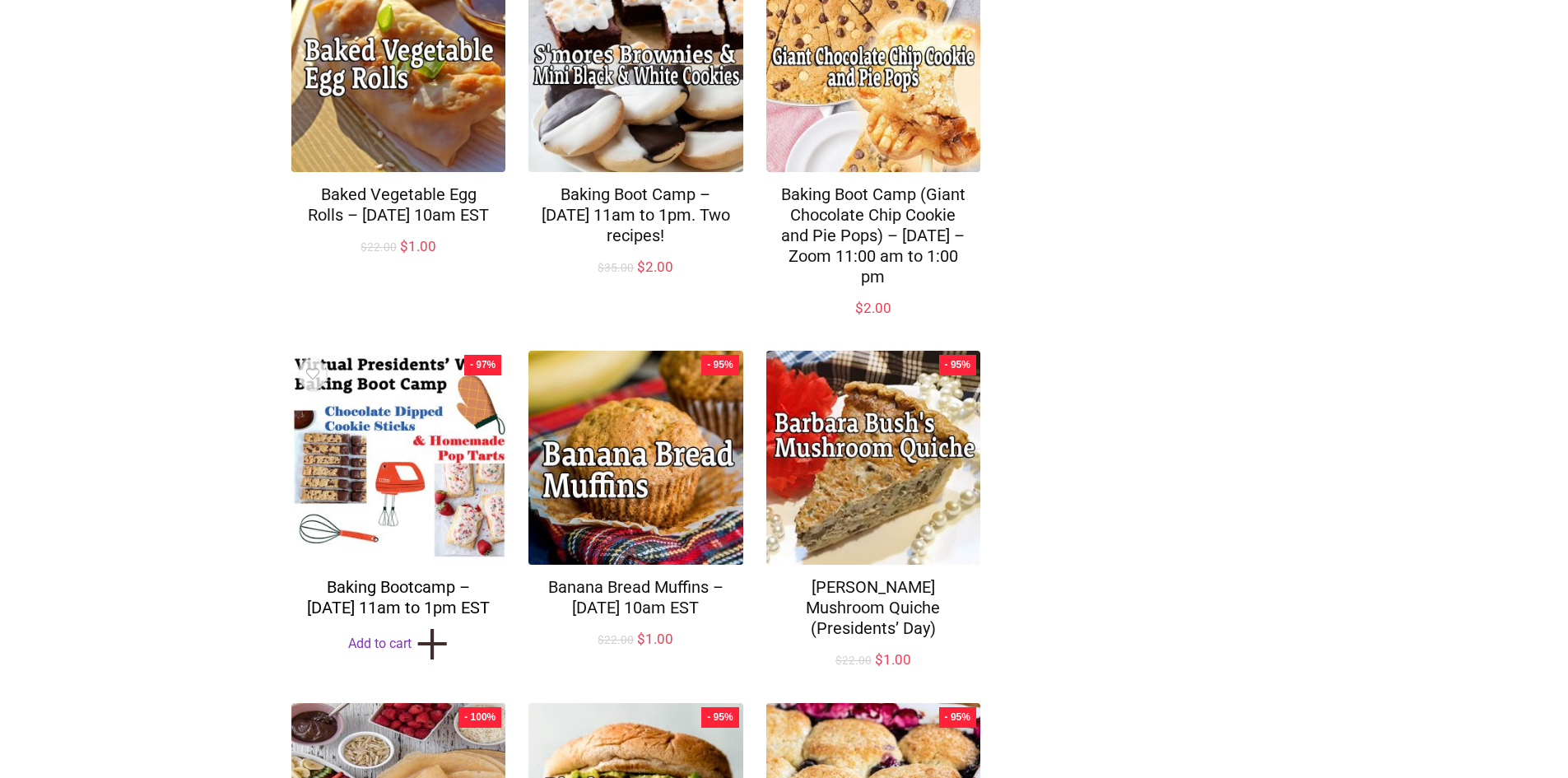
click at [363, 612] on link "Baking Bootcamp – Tue.Feb.22, 2022 from 11am to 1pm EST" at bounding box center [398, 597] width 183 height 40
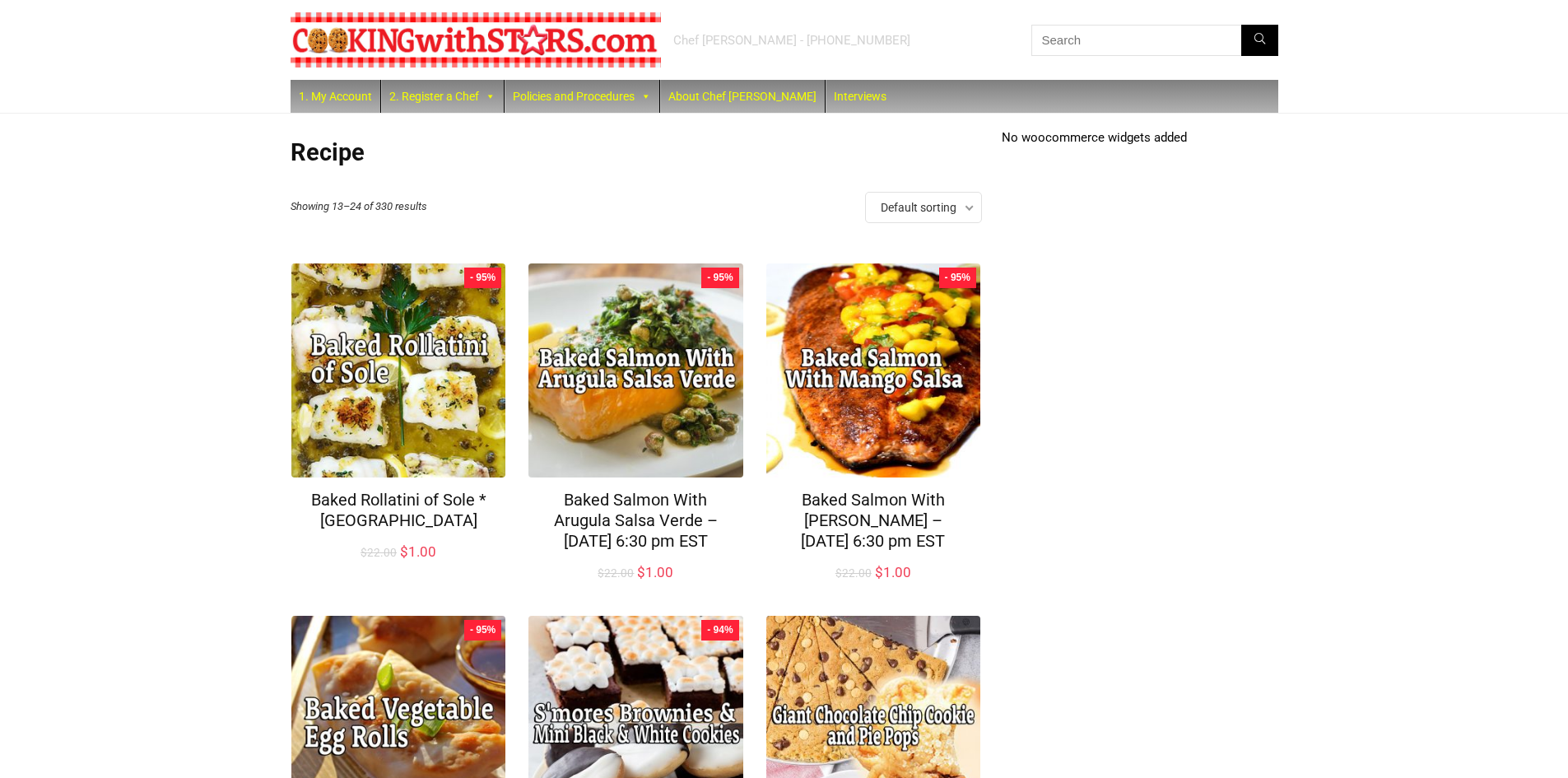
scroll to position [659, 0]
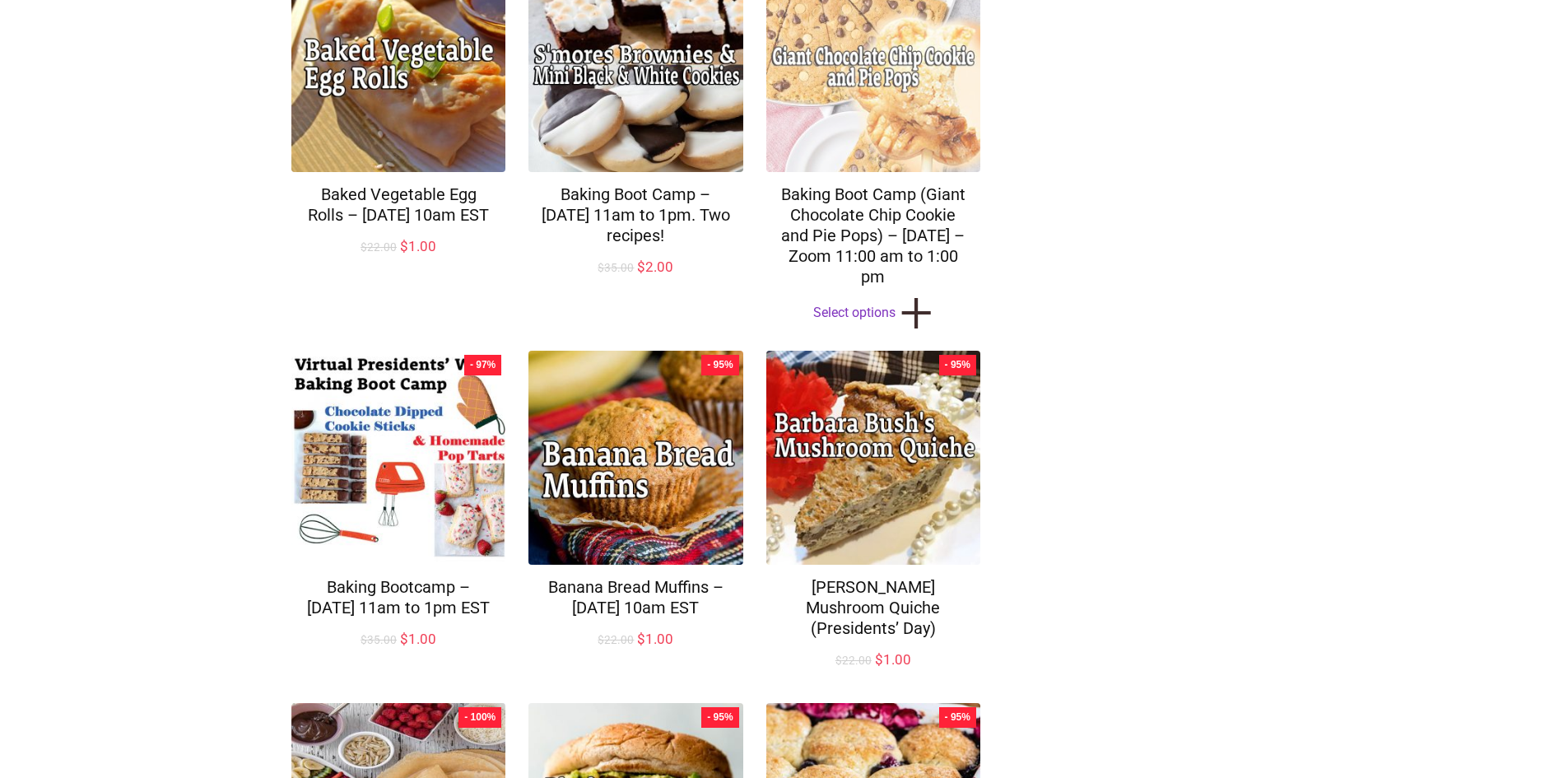
click at [866, 88] on img at bounding box center [873, 64] width 214 height 213
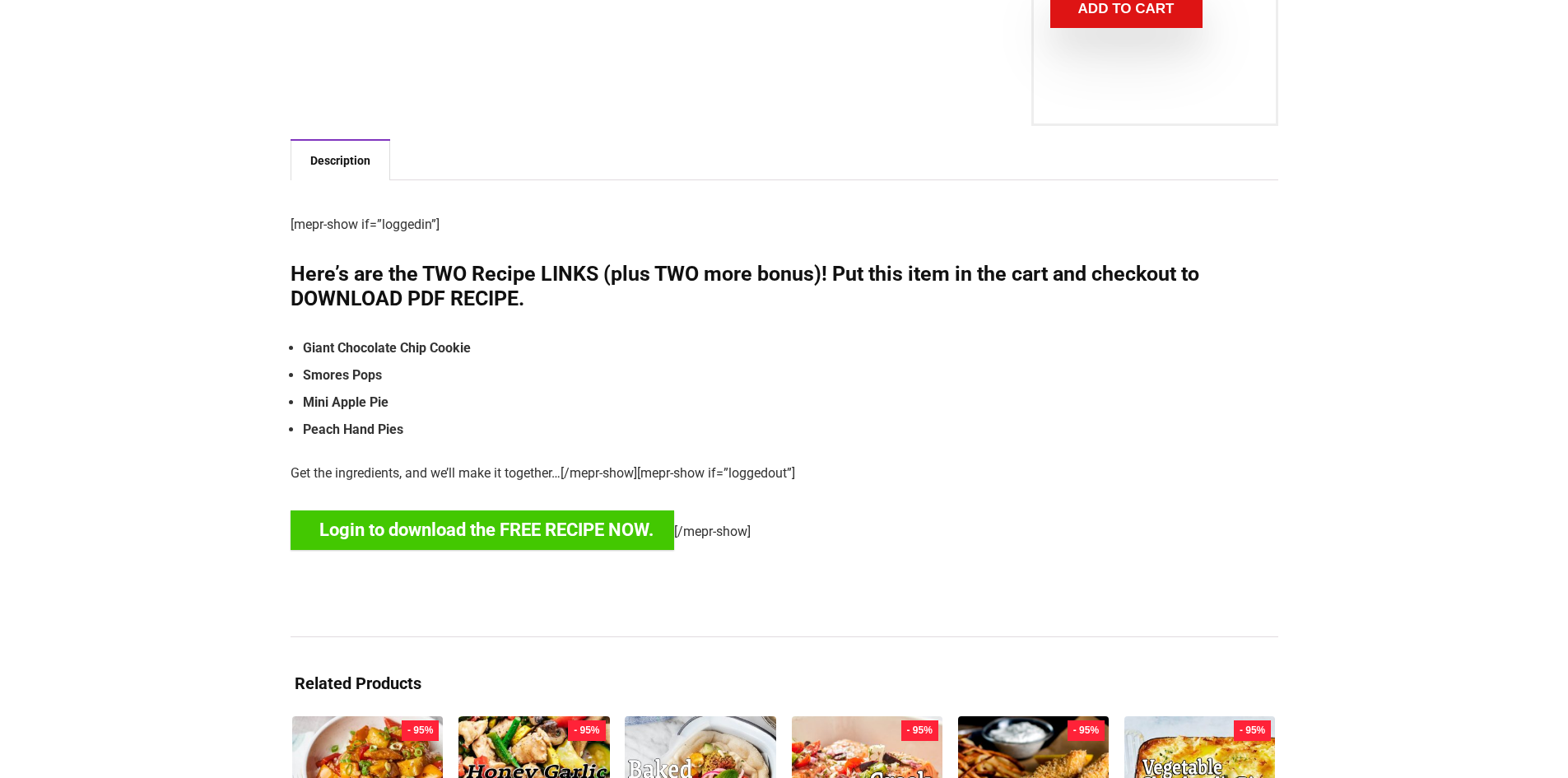
scroll to position [659, 0]
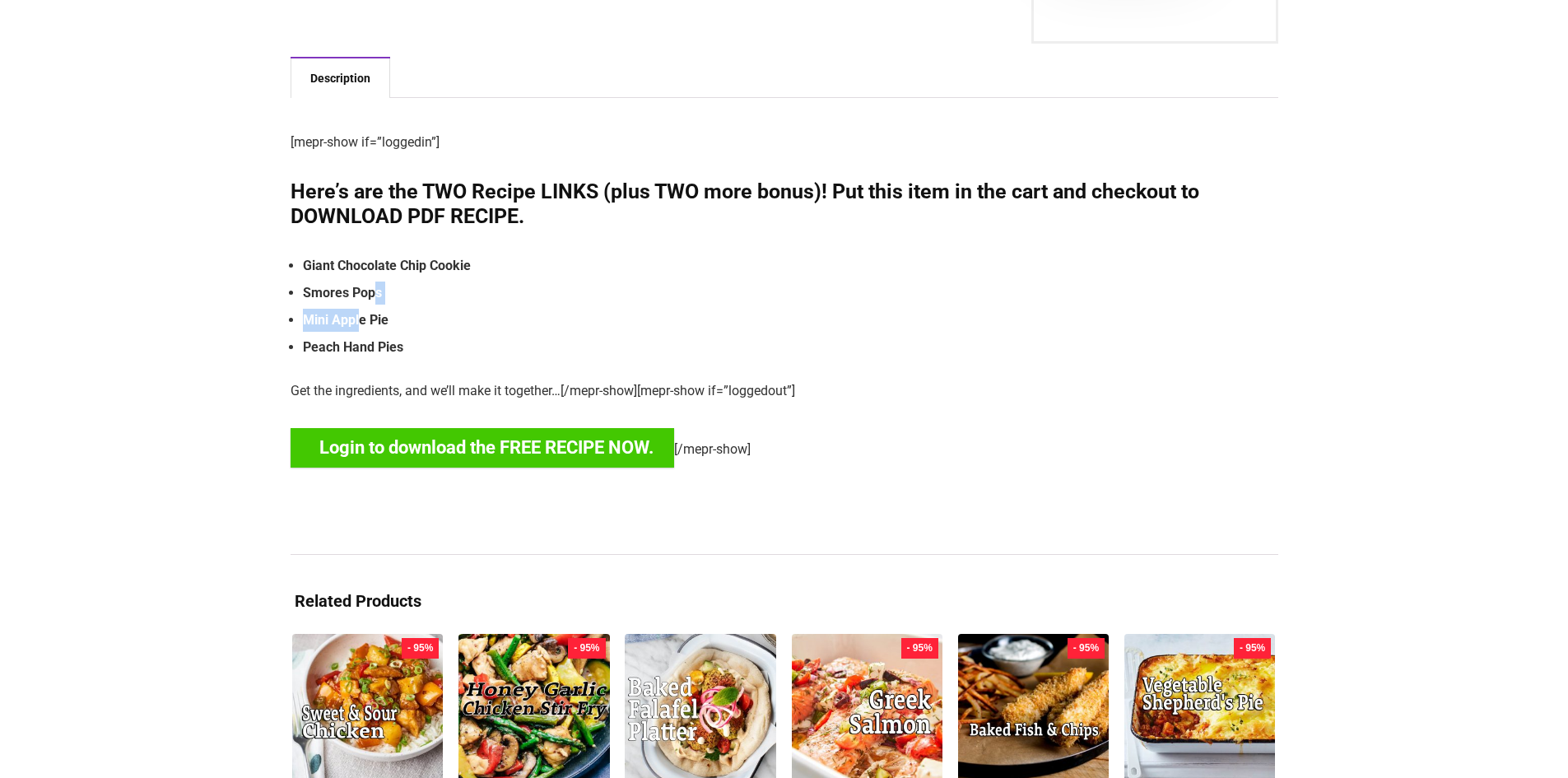
drag, startPoint x: 371, startPoint y: 282, endPoint x: 360, endPoint y: 332, distance: 51.2
click at [360, 327] on ul "Giant Chocolate Chip Cookie Smores Pops Mini Apple Pie Peach Hand Pies" at bounding box center [784, 306] width 988 height 105
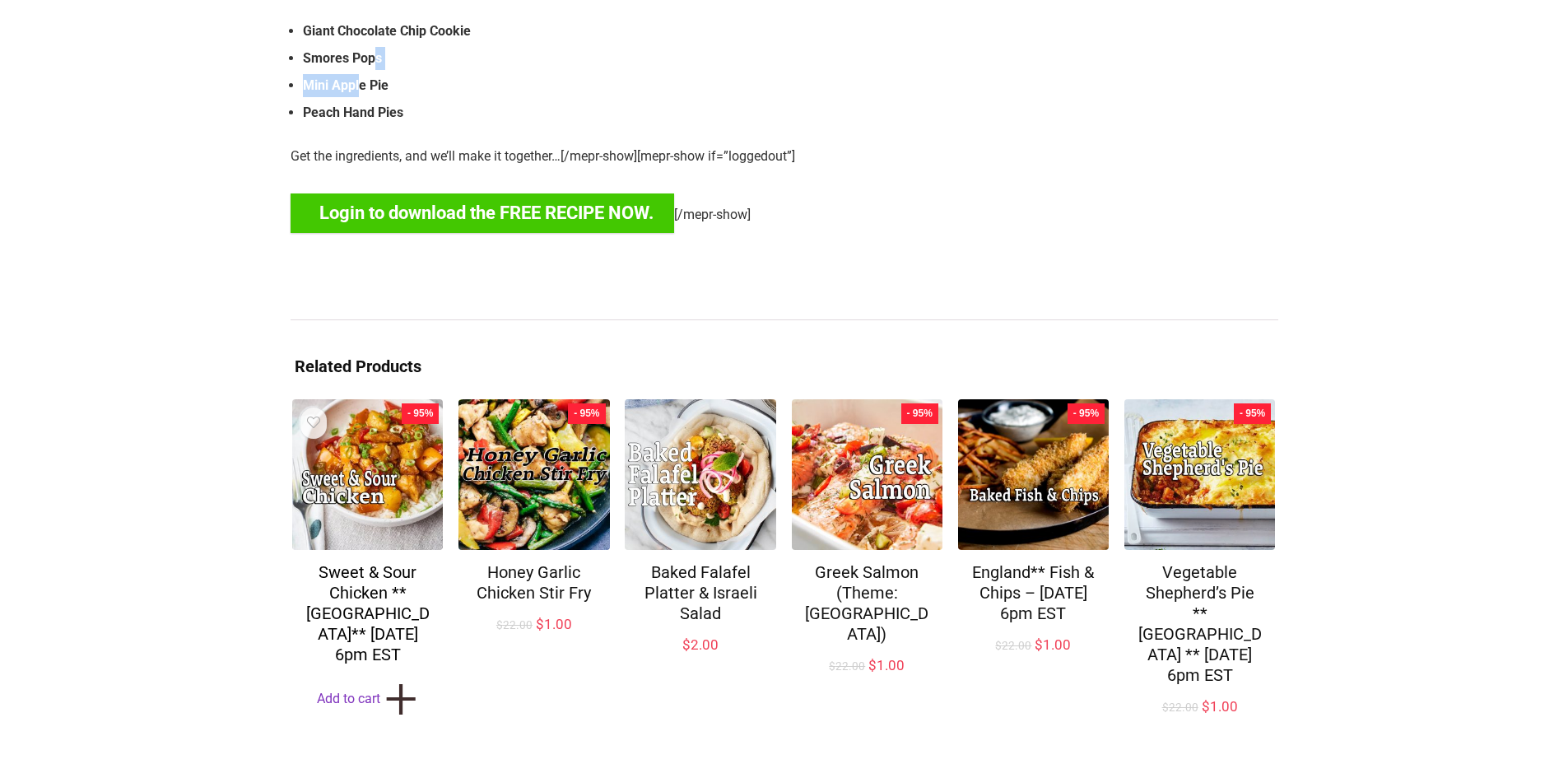
click at [363, 601] on link "Sweet & Sour Chicken **China** Mon.Nov.30 at 6pm EST" at bounding box center [367, 613] width 123 height 102
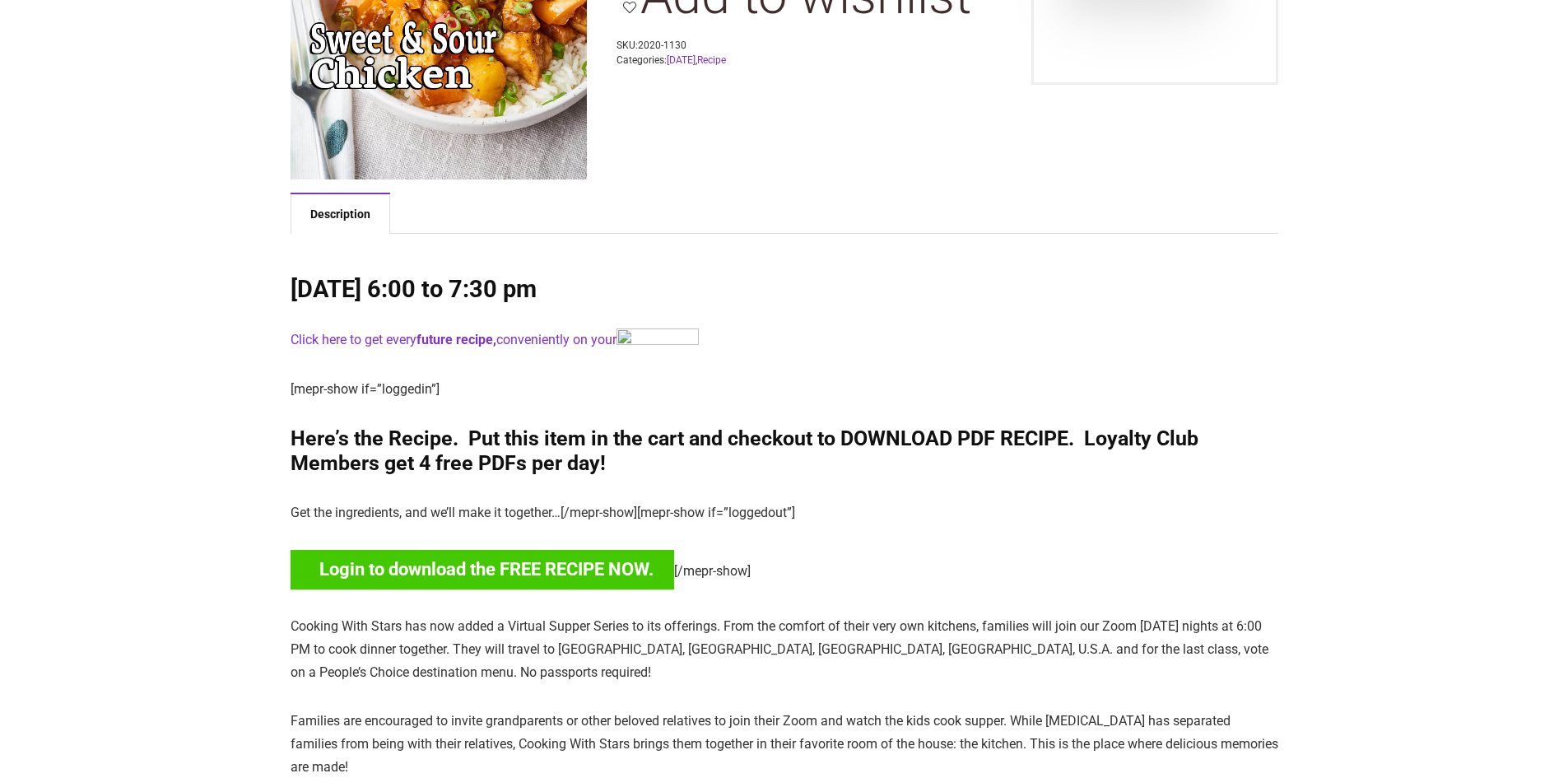
scroll to position [329, 0]
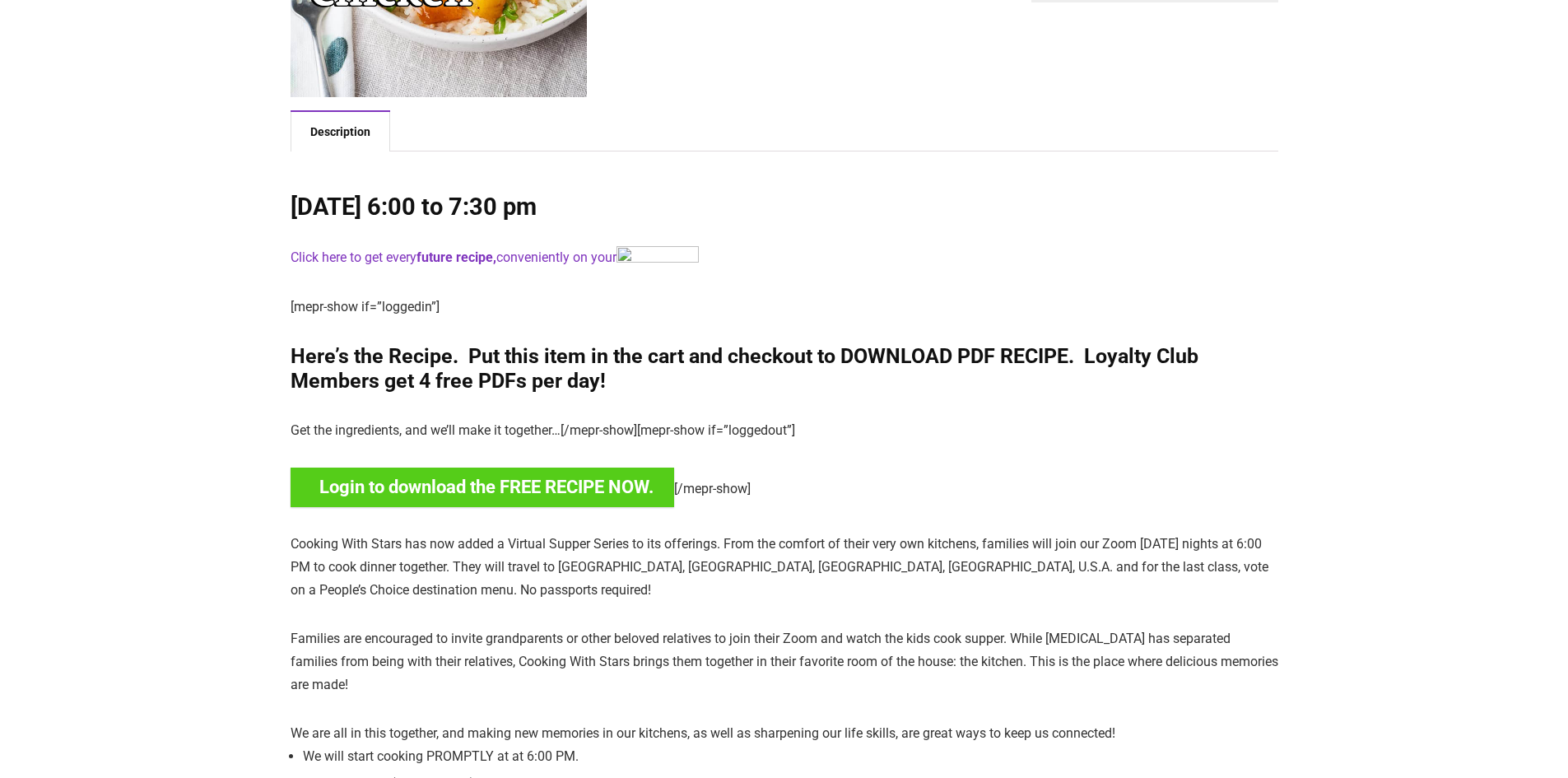
click at [454, 489] on link "Login to download the FREE RECIPE NOW." at bounding box center [482, 487] width 384 height 39
